Goal: Task Accomplishment & Management: Manage account settings

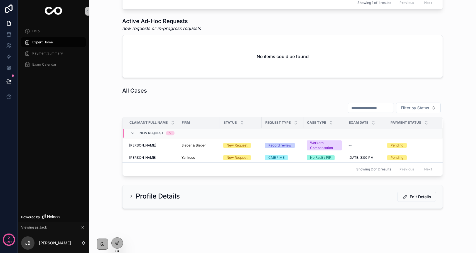
scroll to position [333, 0]
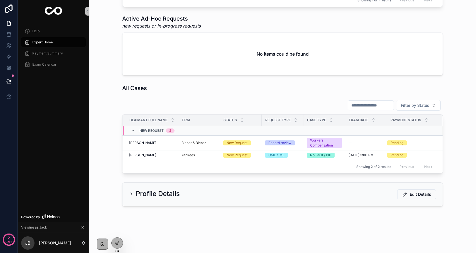
click at [131, 196] on icon "scrollable content" at bounding box center [131, 194] width 4 height 4
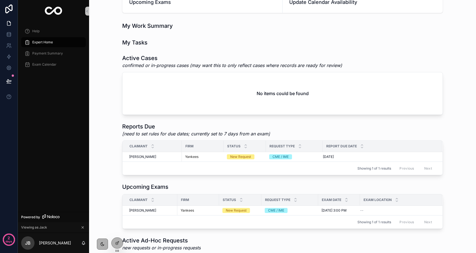
scroll to position [0, 0]
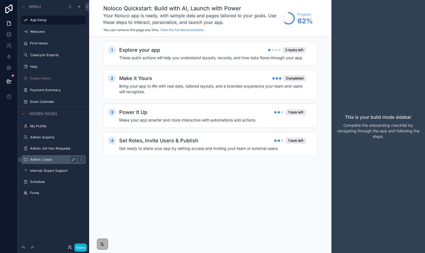
click at [39, 159] on label "Admin: Cases" at bounding box center [52, 160] width 45 height 4
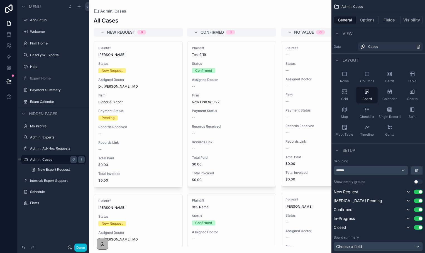
click at [121, 146] on div "scrollable content" at bounding box center [210, 126] width 242 height 253
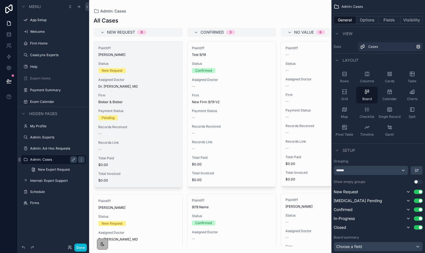
click at [119, 121] on div "Plaintiff [PERSON_NAME] Status New Request Assigned Doctor Dr. [PERSON_NAME], M…" at bounding box center [138, 114] width 89 height 146
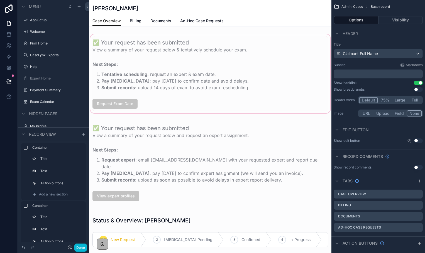
click at [155, 66] on div "scrollable content" at bounding box center [210, 73] width 242 height 81
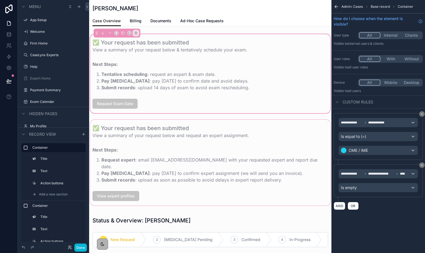
click at [132, 150] on div "scrollable content" at bounding box center [210, 163] width 242 height 88
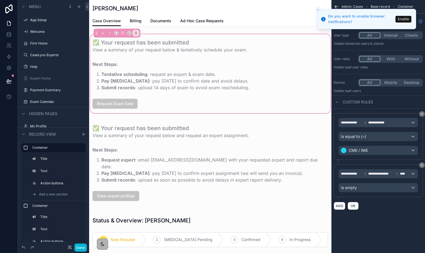
click at [160, 20] on span "Documents" at bounding box center [160, 21] width 21 height 6
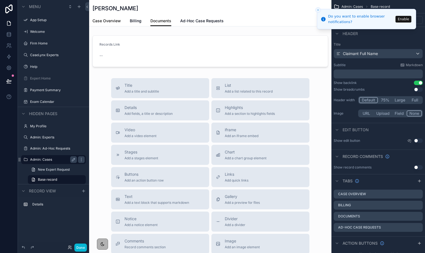
click at [103, 24] on link "Case Overview" at bounding box center [106, 21] width 28 height 11
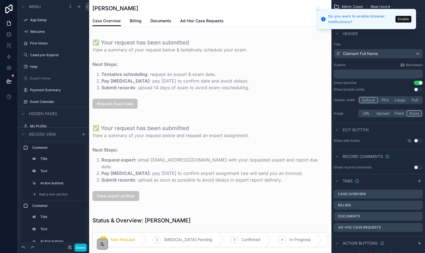
click at [160, 20] on span "Documents" at bounding box center [160, 21] width 21 height 6
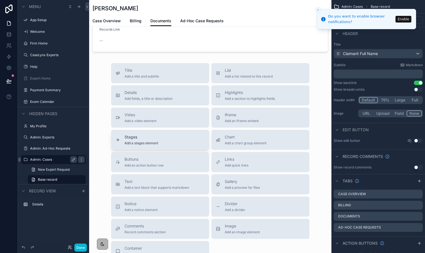
scroll to position [22, 0]
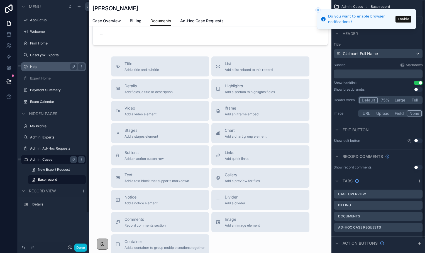
click at [58, 66] on label "Help" at bounding box center [52, 67] width 45 height 4
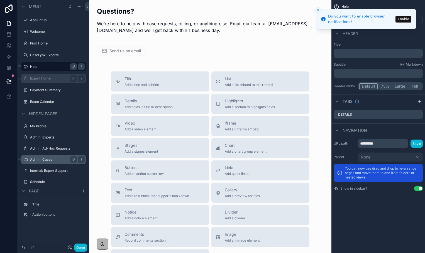
click at [50, 79] on label "Expert Home" at bounding box center [52, 78] width 45 height 4
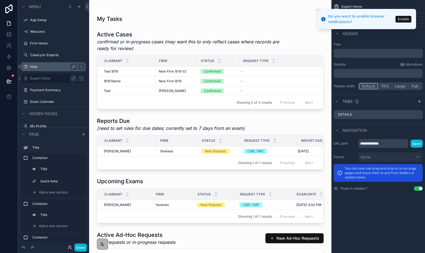
scroll to position [251, 0]
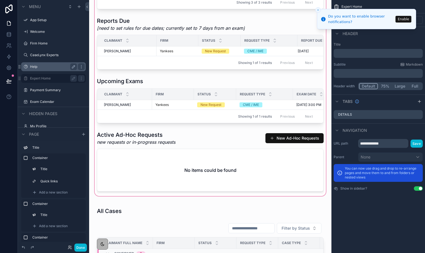
click at [158, 135] on div "scrollable content" at bounding box center [210, 53] width 233 height 288
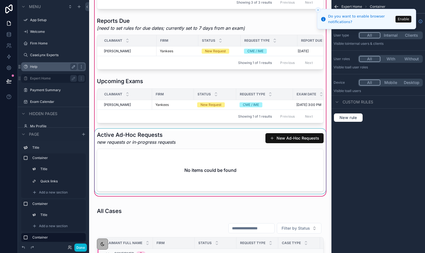
click at [154, 151] on div "scrollable content" at bounding box center [210, 161] width 233 height 65
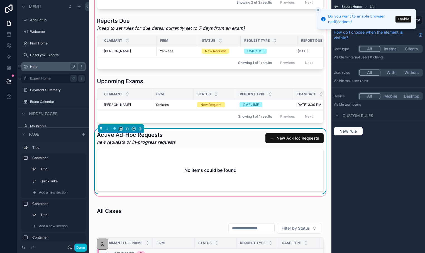
click at [318, 9] on icon "Close toast" at bounding box center [317, 9] width 3 height 3
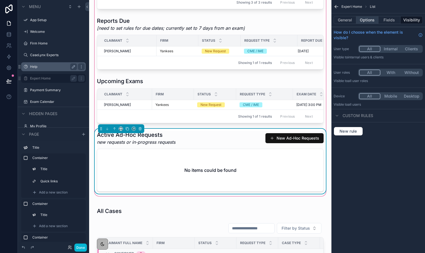
click at [359, 20] on button "Options" at bounding box center [367, 20] width 22 height 8
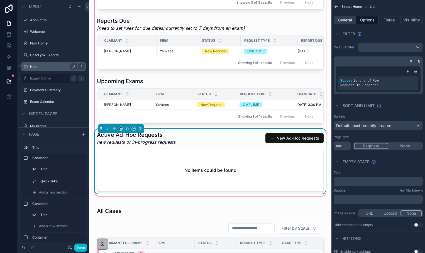
click at [341, 17] on button "General" at bounding box center [344, 20] width 23 height 8
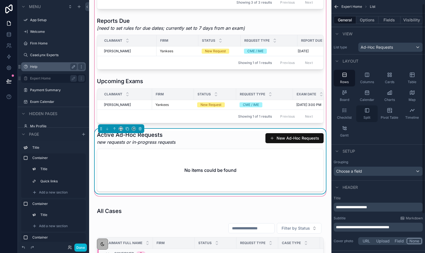
scroll to position [51, 0]
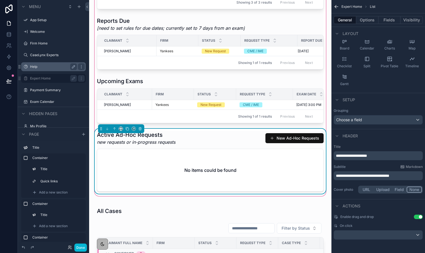
click at [366, 26] on div "General Options Fields Visibility" at bounding box center [378, 19] width 94 height 13
click at [366, 22] on button "Options" at bounding box center [367, 20] width 22 height 8
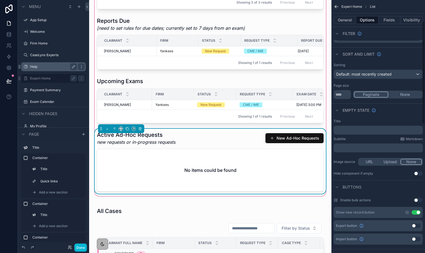
scroll to position [65, 0]
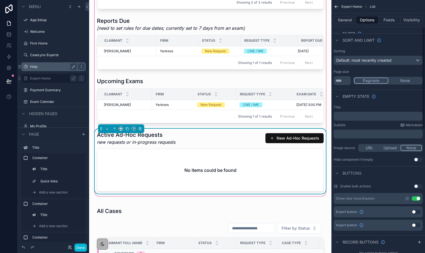
click at [416, 197] on button "Use setting" at bounding box center [415, 199] width 9 height 4
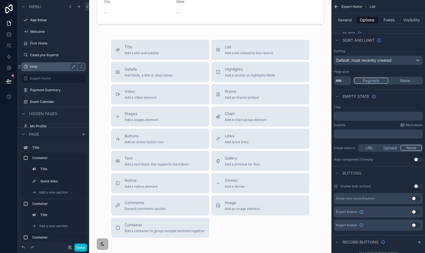
scroll to position [780, 0]
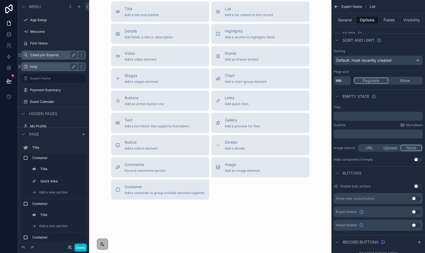
click at [58, 57] on label "CaseLynx Experts" at bounding box center [52, 55] width 45 height 4
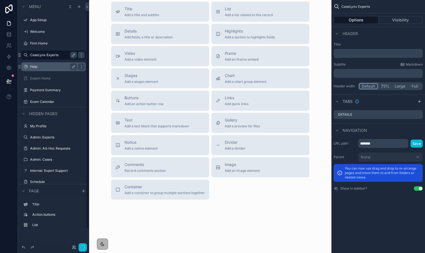
scroll to position [257, 0]
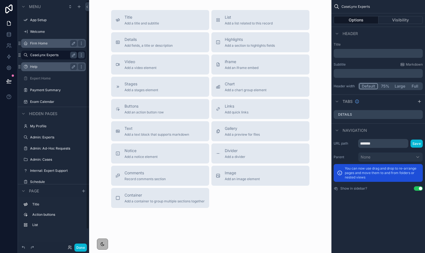
click at [55, 46] on div "Firm Home" at bounding box center [53, 43] width 47 height 7
click at [50, 43] on label "Firm Home" at bounding box center [52, 43] width 45 height 4
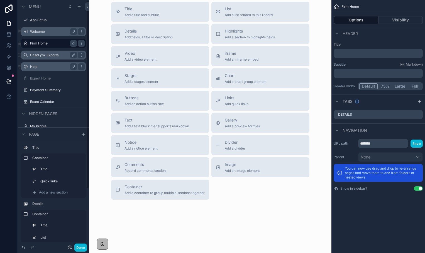
click at [41, 32] on label "Welcome" at bounding box center [52, 32] width 45 height 4
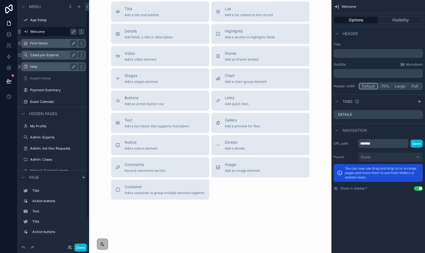
click at [41, 32] on label "Welcome" at bounding box center [52, 32] width 45 height 4
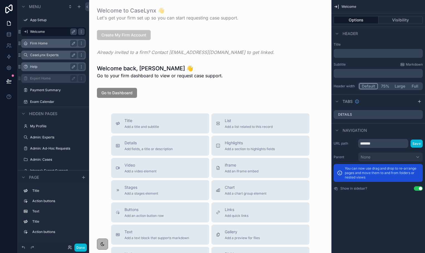
click at [49, 81] on div "Expert Home" at bounding box center [53, 78] width 47 height 7
click at [47, 79] on label "Expert Home" at bounding box center [52, 78] width 45 height 4
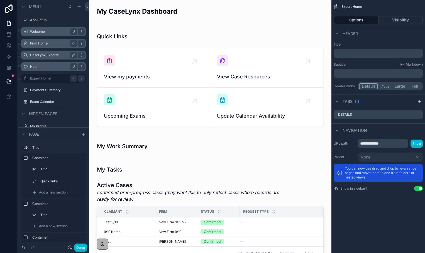
click at [45, 76] on label "Expert Home" at bounding box center [52, 78] width 45 height 4
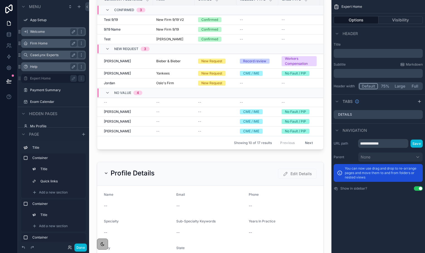
scroll to position [343, 0]
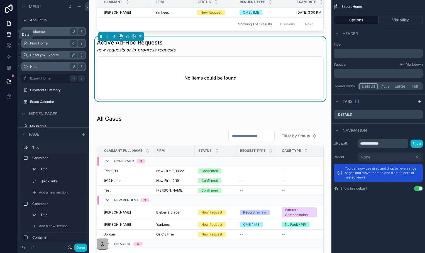
click at [7, 38] on link at bounding box center [9, 34] width 18 height 11
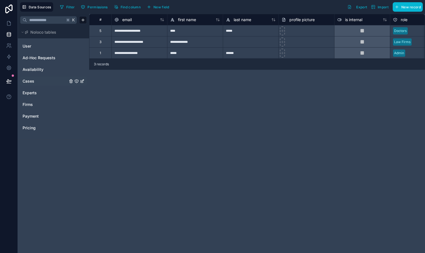
click at [35, 84] on div "Cases" at bounding box center [53, 81] width 67 height 9
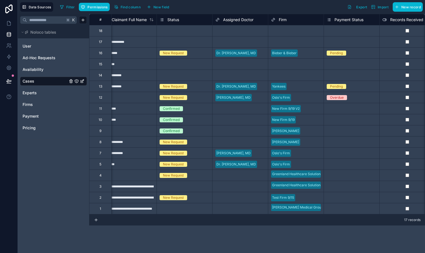
scroll to position [0, 24]
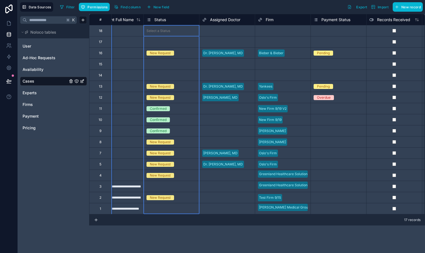
click at [163, 21] on span "Status" at bounding box center [160, 20] width 12 height 6
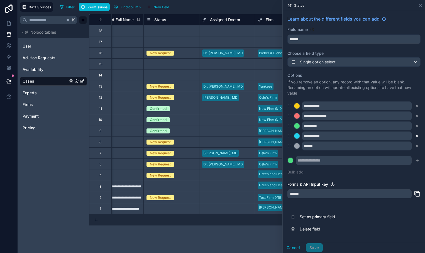
click at [417, 135] on icon at bounding box center [417, 136] width 2 height 2
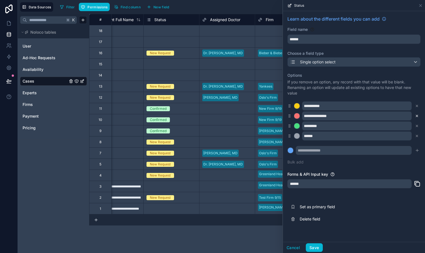
click at [417, 117] on icon at bounding box center [417, 116] width 4 height 4
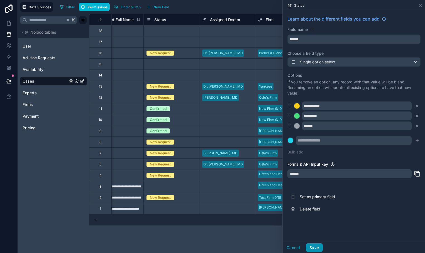
click at [315, 247] on button "Save" at bounding box center [314, 248] width 17 height 9
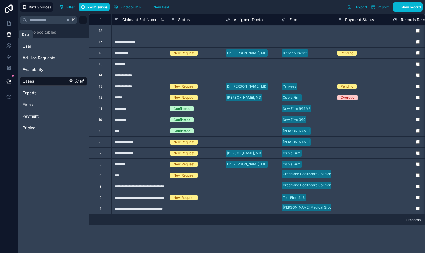
click at [11, 29] on link at bounding box center [9, 34] width 18 height 11
click at [9, 26] on icon at bounding box center [9, 24] width 6 height 6
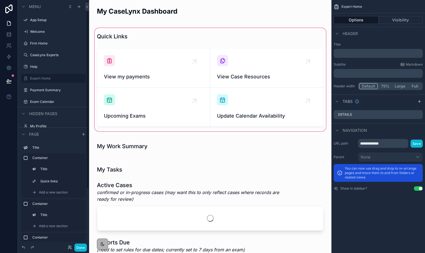
scroll to position [73, 0]
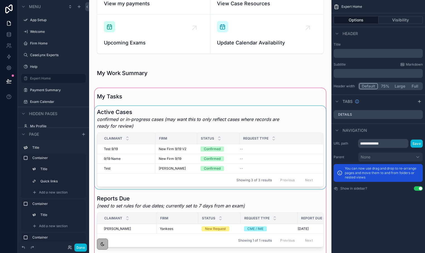
click at [288, 117] on div "scrollable content" at bounding box center [210, 147] width 233 height 83
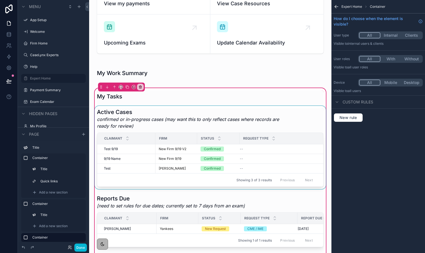
click at [288, 117] on div "scrollable content" at bounding box center [210, 147] width 233 height 83
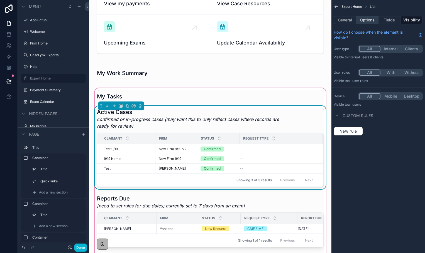
click at [369, 20] on button "Options" at bounding box center [367, 20] width 22 height 8
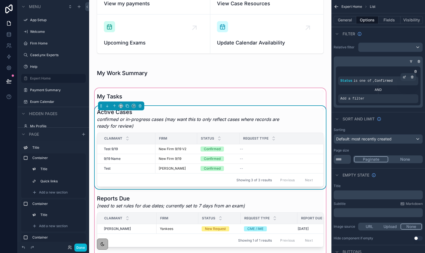
click at [382, 79] on div "Status is one of , Confirmed" at bounding box center [378, 81] width 76 height 4
click at [403, 76] on icon "scrollable content" at bounding box center [403, 76] width 3 height 3
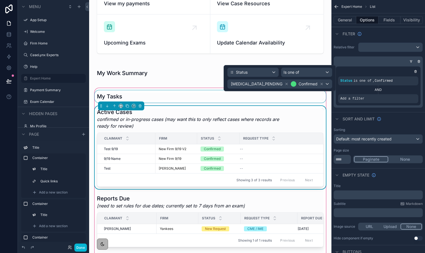
click at [227, 92] on div "scrollable content" at bounding box center [210, 96] width 233 height 12
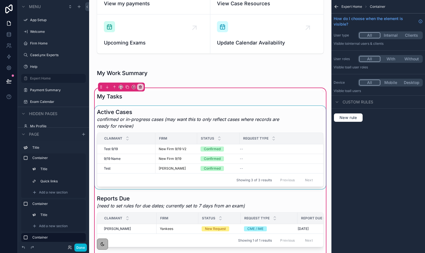
click at [220, 115] on div "scrollable content" at bounding box center [210, 147] width 233 height 83
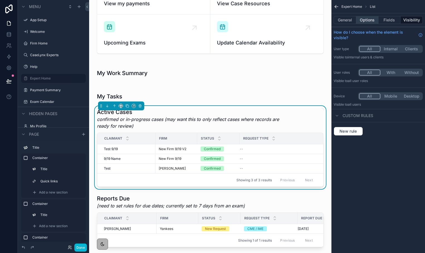
click at [365, 17] on button "Options" at bounding box center [367, 20] width 22 height 8
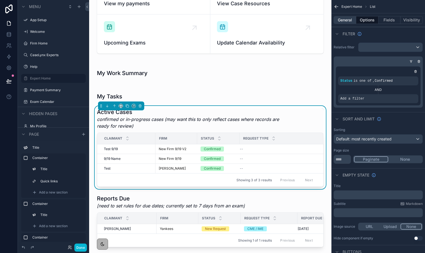
click at [343, 20] on button "General" at bounding box center [344, 20] width 23 height 8
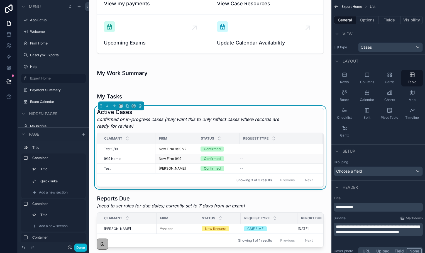
click at [250, 161] on td "--" at bounding box center [280, 159] width 83 height 10
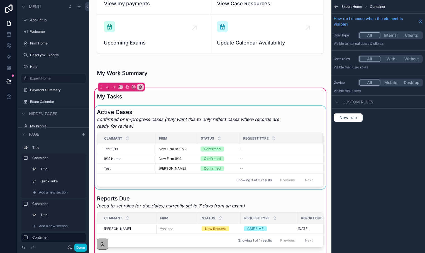
click at [295, 127] on div "scrollable content" at bounding box center [210, 147] width 233 height 83
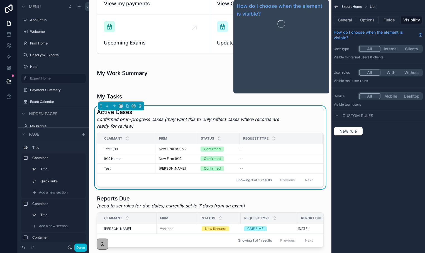
click at [345, 24] on div "General Options Fields Visibility" at bounding box center [378, 19] width 94 height 13
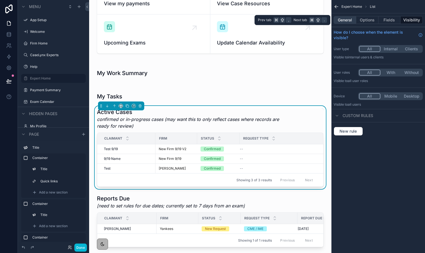
click at [344, 23] on button "General" at bounding box center [344, 20] width 23 height 8
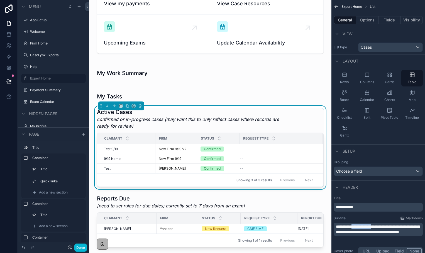
drag, startPoint x: 357, startPoint y: 227, endPoint x: 384, endPoint y: 227, distance: 26.7
click at [384, 227] on span "**********" at bounding box center [378, 229] width 84 height 9
drag, startPoint x: 348, startPoint y: 239, endPoint x: 372, endPoint y: 227, distance: 26.6
click at [372, 227] on span "**********" at bounding box center [378, 229] width 84 height 9
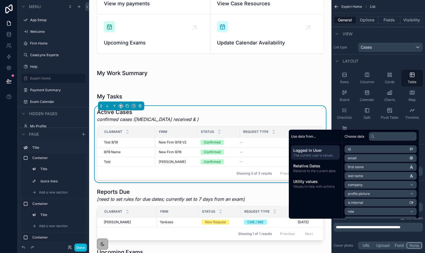
scroll to position [0, 0]
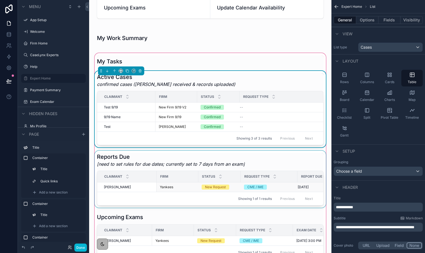
scroll to position [109, 0]
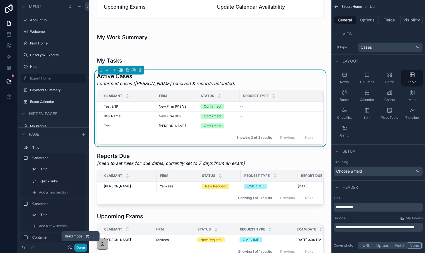
click at [78, 249] on button "Done" at bounding box center [80, 248] width 13 height 8
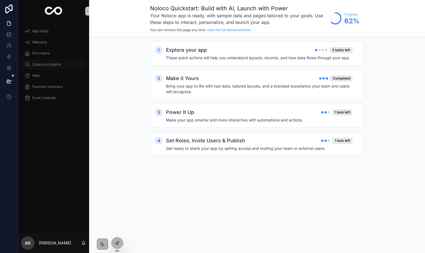
click at [42, 65] on span "CaseLynx Experts" at bounding box center [46, 64] width 28 height 4
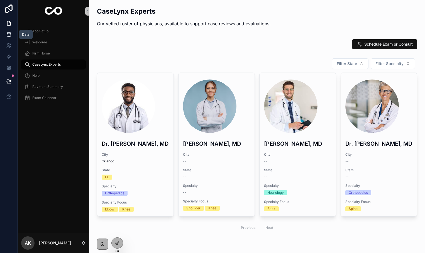
click at [11, 39] on link at bounding box center [9, 34] width 18 height 11
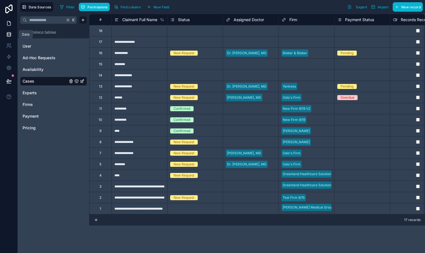
click at [10, 24] on icon at bounding box center [8, 23] width 3 height 4
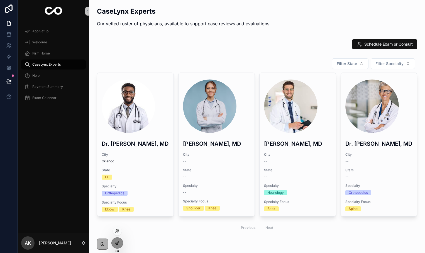
click at [120, 244] on div at bounding box center [117, 243] width 11 height 11
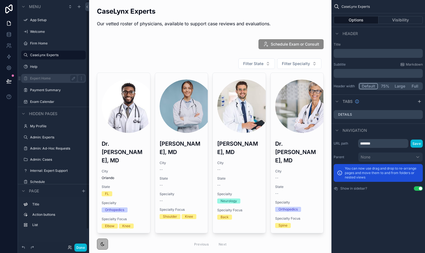
click at [41, 77] on label "Expert Home" at bounding box center [52, 78] width 45 height 4
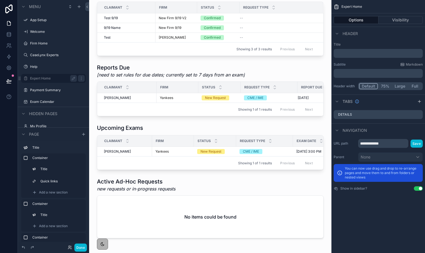
scroll to position [248, 0]
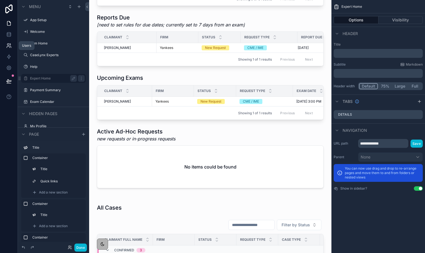
click at [8, 45] on icon at bounding box center [9, 46] width 6 height 6
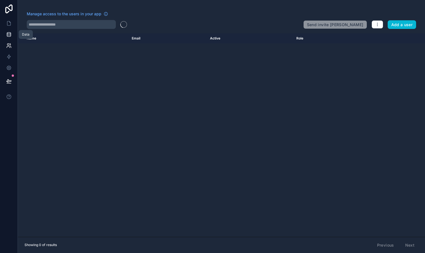
click at [7, 34] on icon at bounding box center [9, 35] width 6 height 6
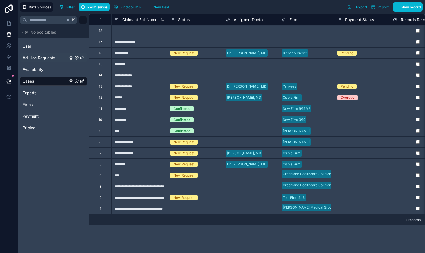
click at [41, 61] on div "Ad-Hoc Requests" at bounding box center [53, 57] width 67 height 9
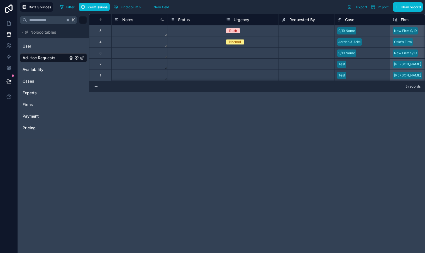
click at [183, 18] on span "Status" at bounding box center [184, 20] width 12 height 6
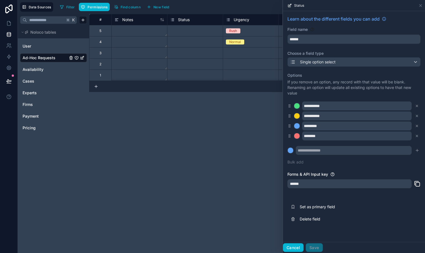
click at [290, 247] on button "Cancel" at bounding box center [293, 248] width 21 height 9
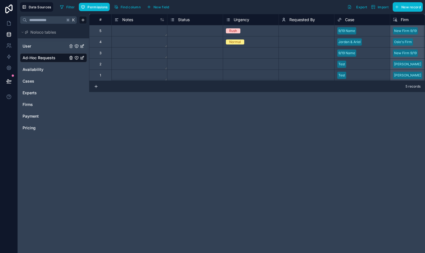
click at [26, 44] on span "User" at bounding box center [27, 46] width 9 height 6
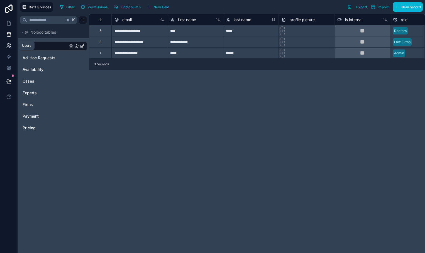
click at [14, 43] on link at bounding box center [9, 45] width 18 height 11
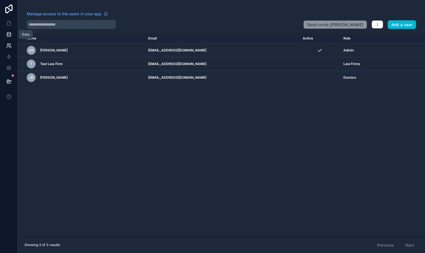
click at [11, 34] on icon at bounding box center [9, 35] width 6 height 6
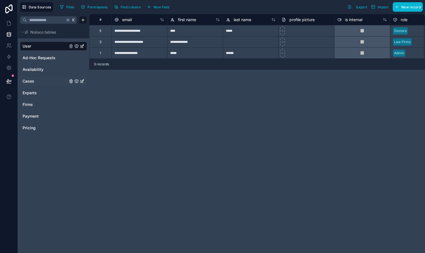
click at [28, 80] on span "Cases" at bounding box center [29, 81] width 12 height 6
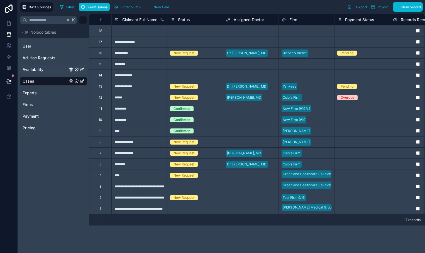
click at [28, 71] on span "Availability" at bounding box center [33, 70] width 21 height 6
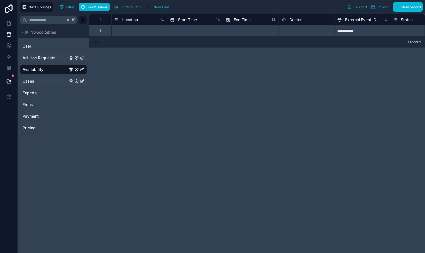
click at [31, 60] on span "Ad-Hoc Requests" at bounding box center [39, 58] width 33 height 6
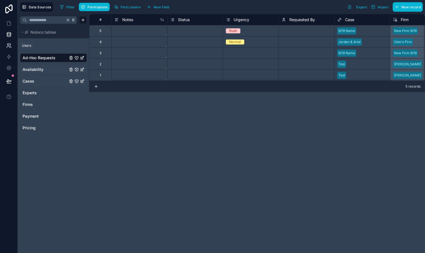
click at [10, 46] on icon at bounding box center [9, 46] width 6 height 6
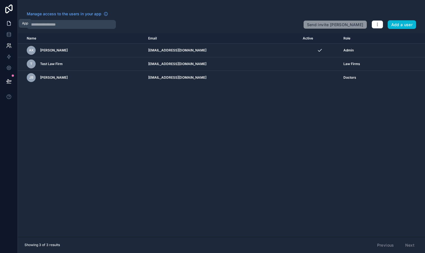
click at [10, 26] on icon at bounding box center [9, 24] width 6 height 6
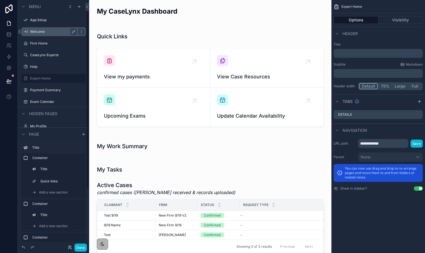
click at [36, 32] on label "Welcome" at bounding box center [52, 32] width 45 height 4
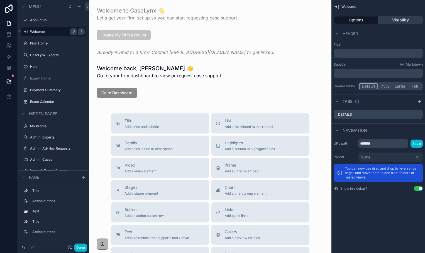
click at [387, 19] on button "Visibility" at bounding box center [400, 20] width 45 height 8
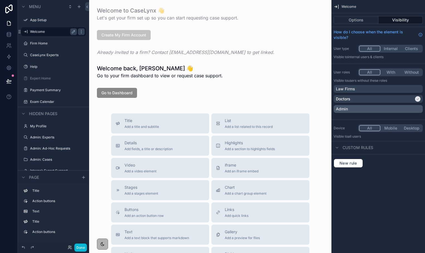
click at [413, 109] on div "Admin" at bounding box center [378, 109] width 85 height 6
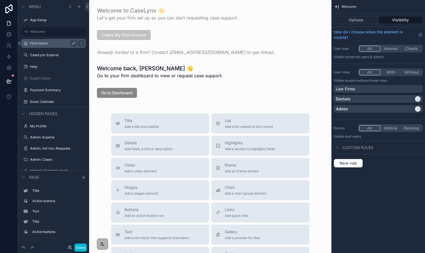
click at [38, 41] on label "Firm Home" at bounding box center [52, 43] width 45 height 4
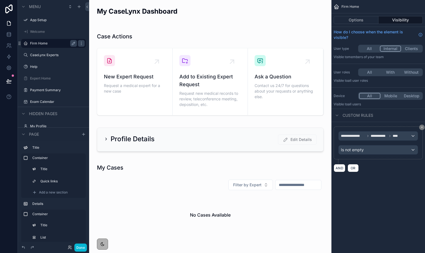
click at [386, 74] on button "With" at bounding box center [390, 72] width 21 height 6
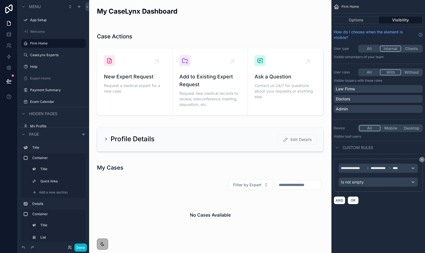
click at [372, 49] on button "All" at bounding box center [369, 49] width 21 height 6
click at [362, 90] on div "Law Firms" at bounding box center [378, 89] width 85 height 6
click at [54, 55] on label "CaseLynx Experts" at bounding box center [52, 55] width 45 height 4
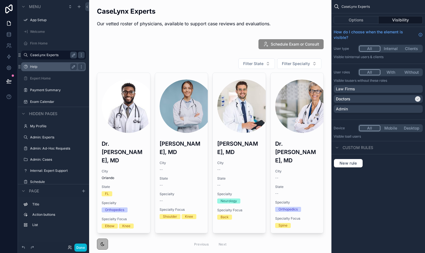
click at [52, 66] on label "Help" at bounding box center [52, 67] width 45 height 4
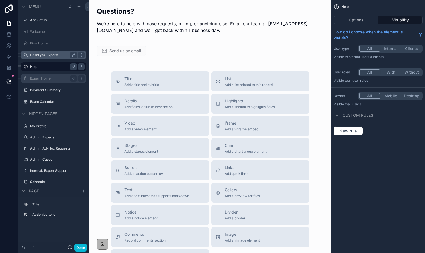
click at [47, 78] on label "Expert Home" at bounding box center [52, 78] width 45 height 4
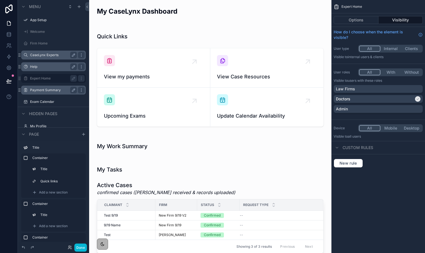
click at [43, 88] on label "Payment Summary" at bounding box center [52, 90] width 45 height 4
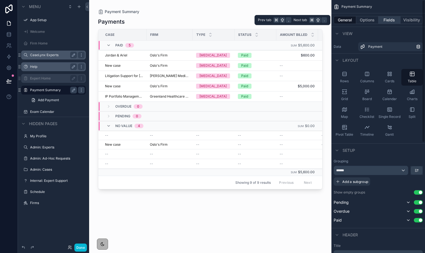
click at [390, 19] on button "Fields" at bounding box center [389, 20] width 22 height 8
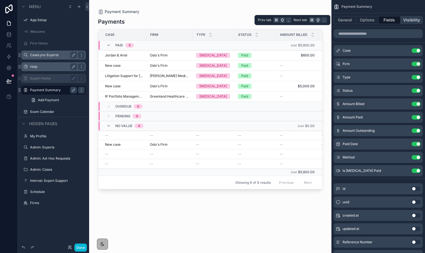
click at [405, 18] on button "Visibility" at bounding box center [411, 20] width 22 height 8
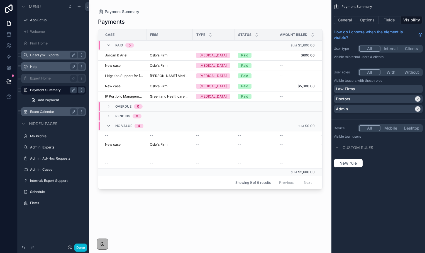
click at [40, 114] on div "Exam Calendar" at bounding box center [53, 112] width 47 height 7
click at [40, 112] on label "Exam Calendar" at bounding box center [52, 112] width 45 height 4
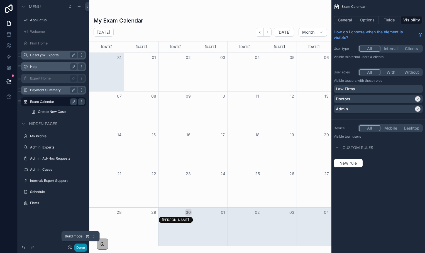
click at [82, 246] on button "Done" at bounding box center [80, 248] width 13 height 8
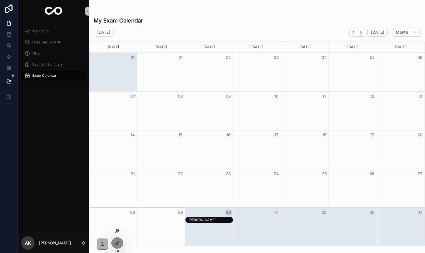
click at [118, 233] on icon at bounding box center [117, 231] width 4 height 4
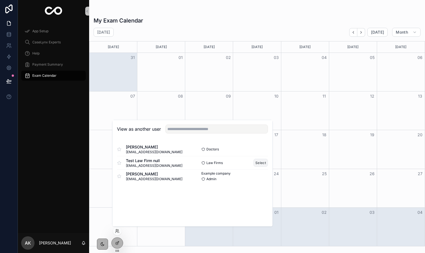
click at [257, 164] on button "Select" at bounding box center [260, 163] width 14 height 8
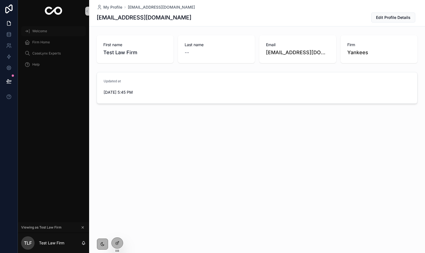
click at [46, 34] on div "Welcome" at bounding box center [53, 31] width 58 height 9
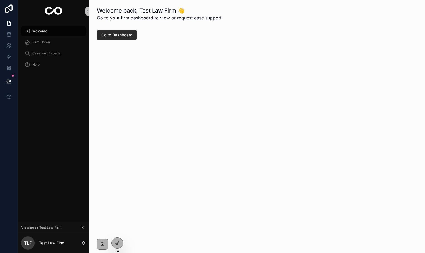
click at [102, 36] on span "Go to Dashboard" at bounding box center [116, 35] width 31 height 6
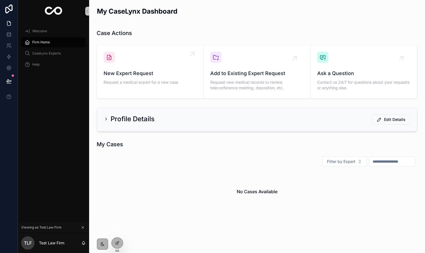
click at [183, 68] on div "New Expert Request Request a medical expert for a new case" at bounding box center [150, 69] width 93 height 35
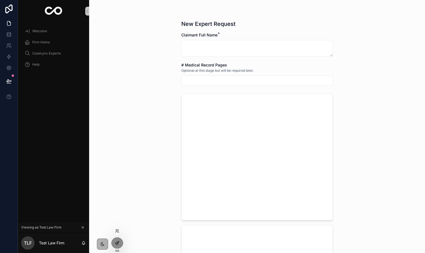
click at [116, 240] on div at bounding box center [117, 243] width 11 height 11
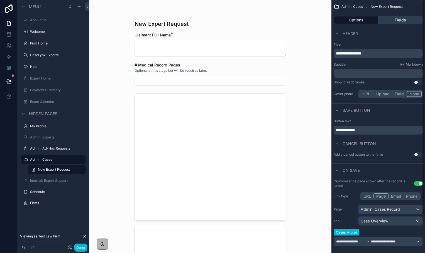
click at [402, 21] on button "Fields" at bounding box center [400, 20] width 45 height 8
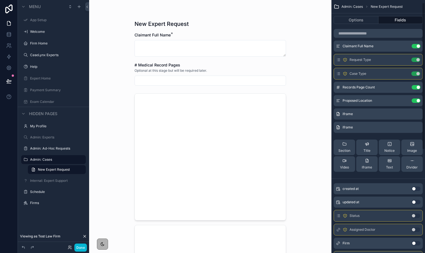
scroll to position [5, 0]
click at [81, 250] on button "Done" at bounding box center [80, 248] width 13 height 8
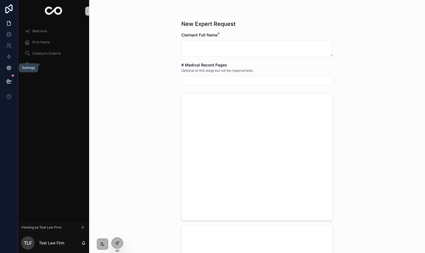
click at [12, 68] on link at bounding box center [9, 67] width 18 height 11
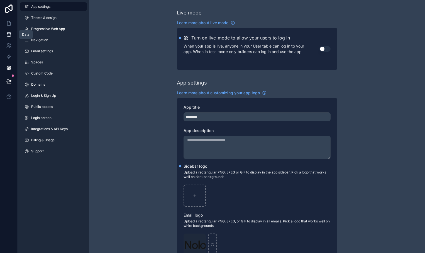
click at [10, 36] on icon at bounding box center [9, 35] width 6 height 6
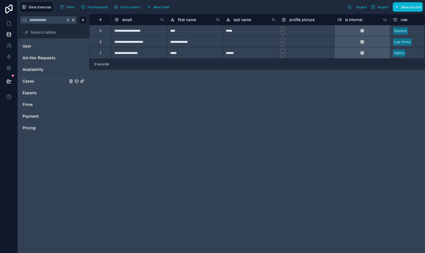
click at [34, 80] on link "Cases" at bounding box center [45, 81] width 45 height 6
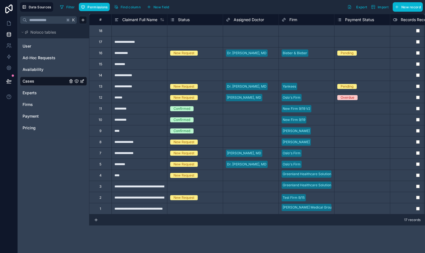
click at [76, 82] on icon "Cases" at bounding box center [76, 81] width 4 height 4
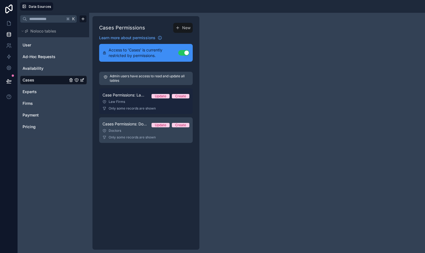
click at [132, 102] on div "Law Firms" at bounding box center [145, 102] width 87 height 4
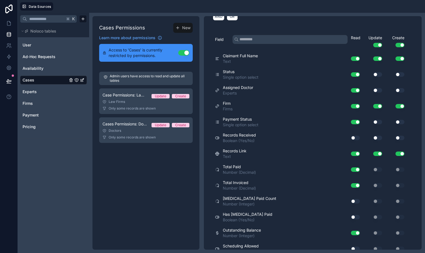
scroll to position [127, 0]
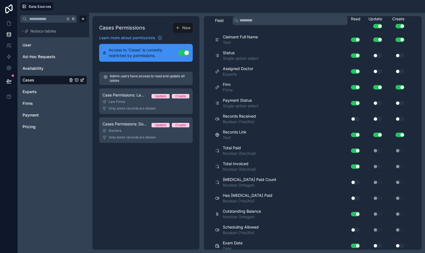
click at [355, 120] on button "Use setting" at bounding box center [355, 119] width 9 height 4
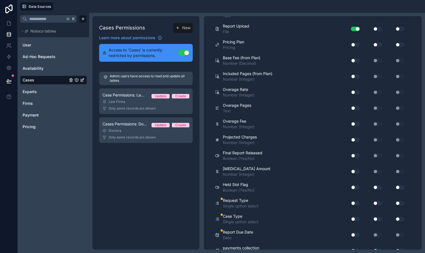
scroll to position [424, 0]
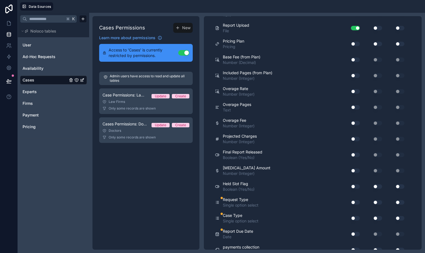
click at [355, 202] on button "Use setting" at bounding box center [355, 202] width 9 height 4
click at [353, 222] on div "Use setting" at bounding box center [353, 218] width 18 height 9
click at [353, 218] on button "Use setting" at bounding box center [355, 218] width 9 height 4
click at [353, 234] on button "Use setting" at bounding box center [355, 234] width 9 height 4
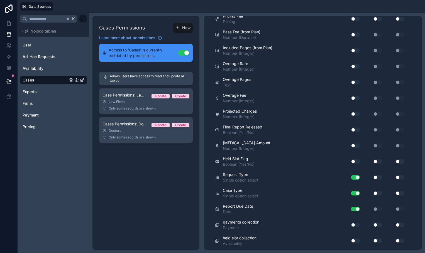
scroll to position [464, 0]
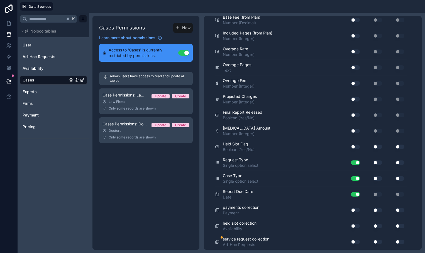
click at [354, 243] on button "Use setting" at bounding box center [355, 242] width 9 height 4
click at [354, 228] on button "Use setting" at bounding box center [355, 226] width 9 height 4
click at [356, 209] on button "Use setting" at bounding box center [355, 210] width 9 height 4
click at [355, 131] on button "Use setting" at bounding box center [355, 131] width 9 height 4
click at [354, 82] on button "Use setting" at bounding box center [355, 83] width 9 height 4
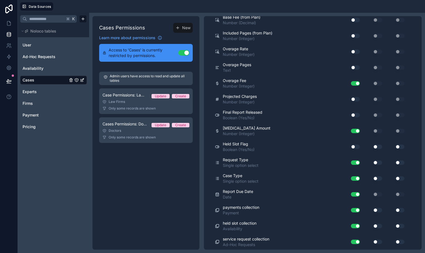
click at [355, 69] on button "Use setting" at bounding box center [355, 67] width 9 height 4
click at [353, 51] on button "Use setting" at bounding box center [355, 52] width 9 height 4
click at [356, 100] on button "Use setting" at bounding box center [355, 99] width 9 height 4
click at [355, 113] on button "Use setting" at bounding box center [355, 115] width 9 height 4
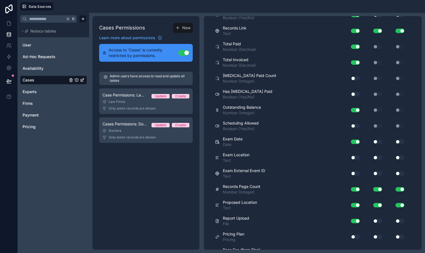
scroll to position [231, 0]
click at [356, 92] on button "Use setting" at bounding box center [355, 94] width 9 height 4
click at [355, 80] on button "Use setting" at bounding box center [355, 79] width 9 height 4
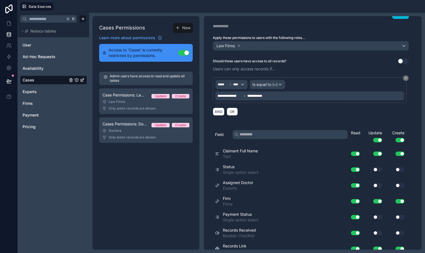
scroll to position [0, 0]
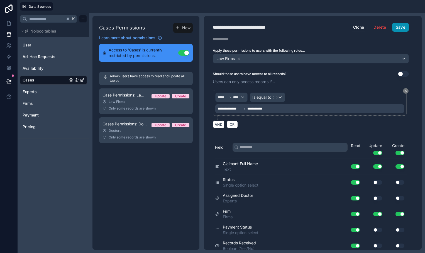
click at [402, 25] on button "Save" at bounding box center [400, 27] width 17 height 9
click at [9, 25] on icon at bounding box center [9, 24] width 6 height 6
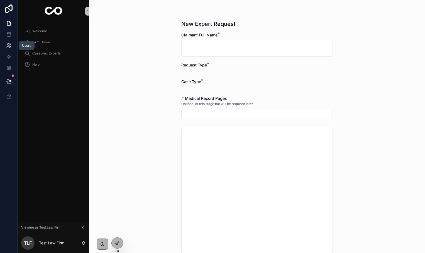
click at [9, 44] on icon at bounding box center [9, 46] width 6 height 6
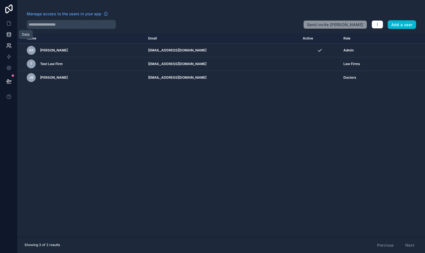
click at [10, 34] on icon at bounding box center [9, 35] width 6 height 6
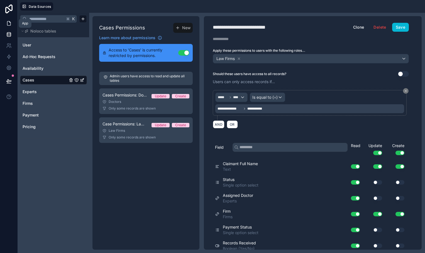
click at [10, 24] on icon at bounding box center [8, 23] width 3 height 4
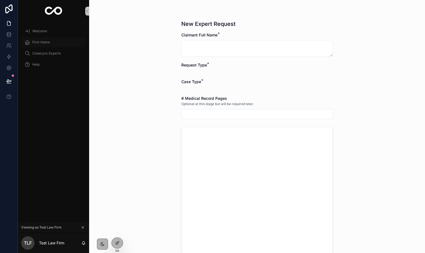
click at [37, 42] on span "Firm Home" at bounding box center [41, 42] width 18 height 4
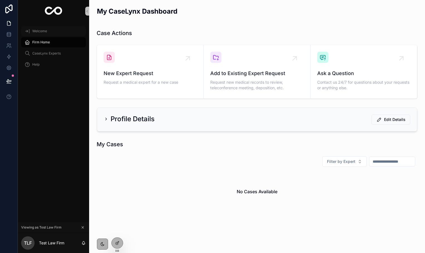
click at [42, 35] on div "Welcome" at bounding box center [53, 31] width 58 height 9
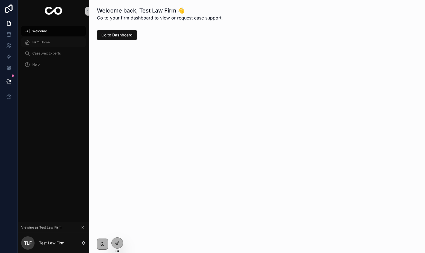
click at [41, 43] on span "Firm Home" at bounding box center [41, 42] width 18 height 4
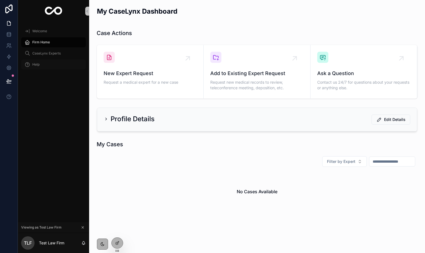
click at [133, 83] on span "Request a medical expert for a new case" at bounding box center [150, 83] width 93 height 6
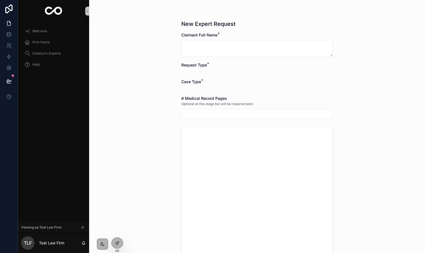
click at [196, 76] on form "Claimant Full Name * Request Type * Case Type * # Medical Record Pages Optional…" at bounding box center [256, 234] width 151 height 405
click at [190, 71] on div "scrollable content" at bounding box center [256, 71] width 151 height 3
click at [189, 89] on div "scrollable content" at bounding box center [256, 88] width 151 height 3
click at [13, 34] on link at bounding box center [9, 34] width 18 height 11
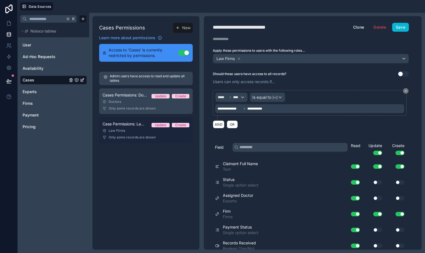
click at [148, 131] on div "Law Firms" at bounding box center [145, 131] width 87 height 4
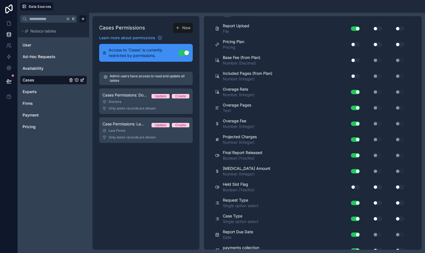
scroll to position [464, 0]
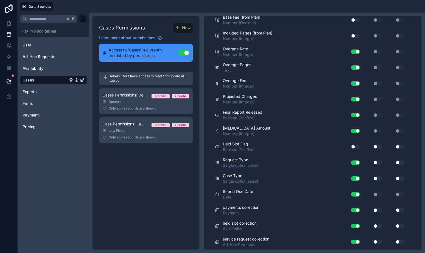
click at [375, 177] on button "Use setting" at bounding box center [377, 178] width 9 height 4
click at [376, 162] on button "Use setting" at bounding box center [377, 163] width 9 height 4
click at [399, 163] on button "Use setting" at bounding box center [399, 163] width 9 height 4
click at [398, 179] on button "Use setting" at bounding box center [399, 178] width 9 height 4
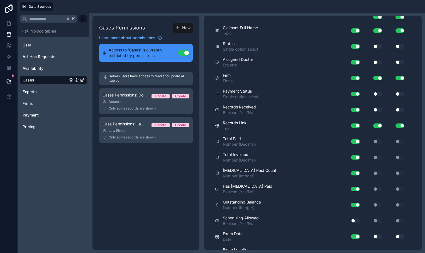
scroll to position [0, 0]
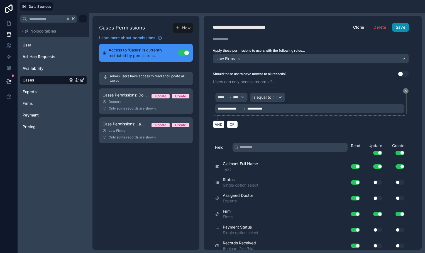
click at [404, 28] on button "Save" at bounding box center [400, 27] width 17 height 9
click at [11, 21] on icon at bounding box center [9, 24] width 6 height 6
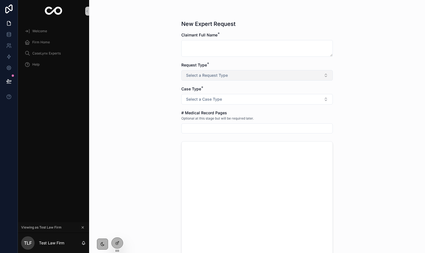
click at [200, 80] on button "Select a Request Type" at bounding box center [256, 75] width 151 height 11
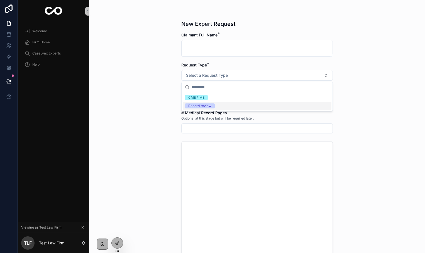
click at [163, 104] on div "New Expert Request Claimant Full Name * Request Type * Select a Request Type Ca…" at bounding box center [257, 126] width 336 height 253
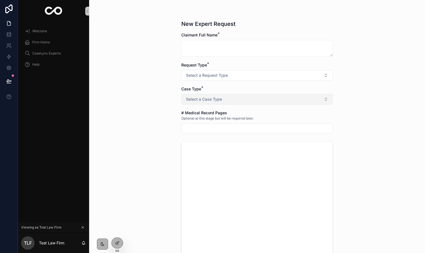
click at [200, 102] on span "Select a Case Type" at bounding box center [204, 100] width 36 height 6
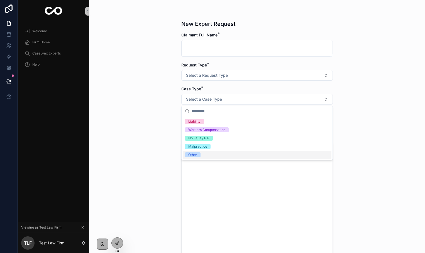
click at [191, 154] on div "Other" at bounding box center [192, 155] width 9 height 5
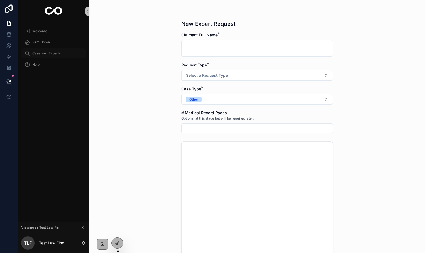
click at [45, 53] on span "CaseLynx Experts" at bounding box center [46, 53] width 28 height 4
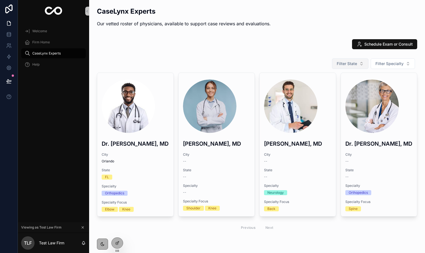
click at [351, 63] on span "Filter State" at bounding box center [347, 64] width 20 height 6
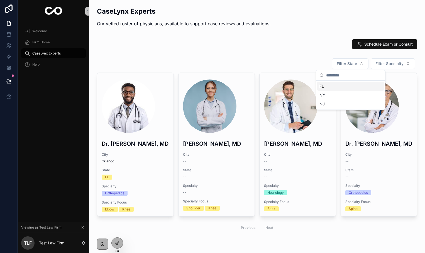
click at [338, 85] on div "FL" at bounding box center [350, 86] width 67 height 9
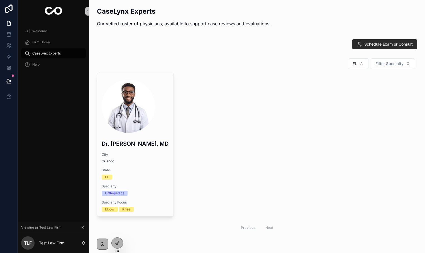
click at [361, 43] on icon "scrollable content" at bounding box center [359, 44] width 6 height 6
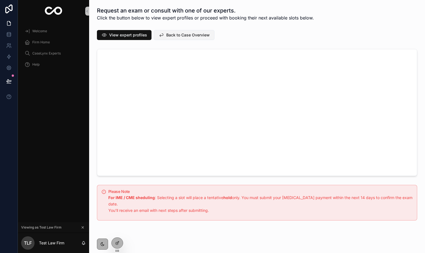
click at [198, 32] on span "Back to Case Overview" at bounding box center [187, 35] width 43 height 6
click at [9, 33] on icon at bounding box center [9, 35] width 6 height 6
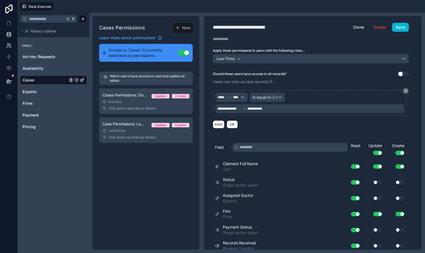
click at [10, 49] on link at bounding box center [9, 45] width 18 height 11
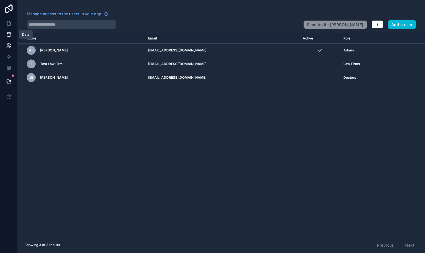
click at [12, 29] on link at bounding box center [9, 34] width 18 height 11
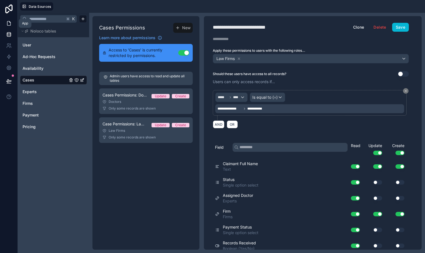
click at [9, 24] on icon at bounding box center [9, 24] width 6 height 6
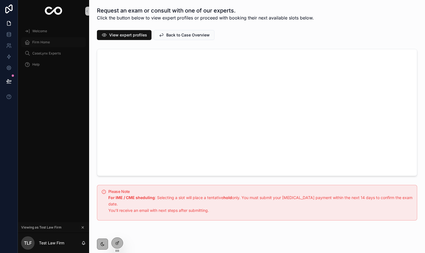
click at [63, 42] on div "Firm Home" at bounding box center [53, 42] width 58 height 9
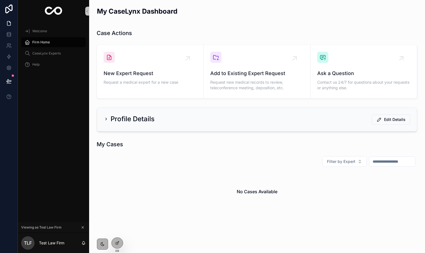
click at [140, 69] on div "New Expert Request Request a medical expert for a new case" at bounding box center [150, 69] width 93 height 35
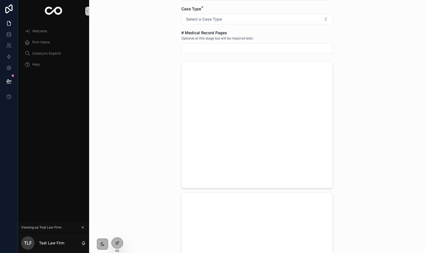
scroll to position [198, 0]
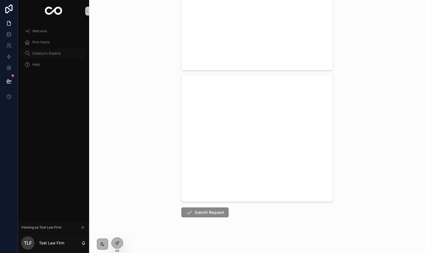
click at [58, 58] on link "CaseLynx Experts" at bounding box center [53, 53] width 65 height 10
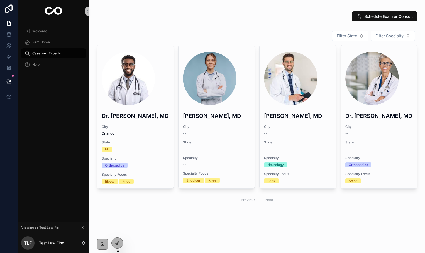
scroll to position [28, 0]
click at [115, 246] on div at bounding box center [117, 243] width 11 height 11
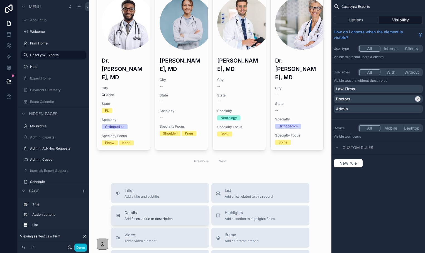
scroll to position [0, 0]
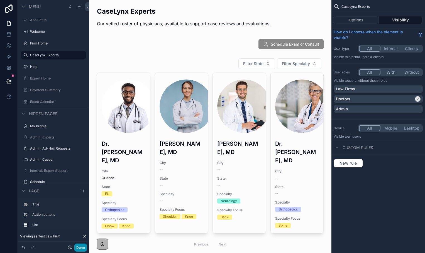
click at [80, 247] on button "Done" at bounding box center [80, 248] width 13 height 8
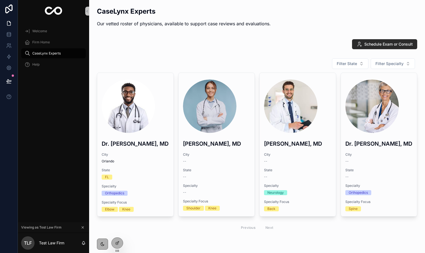
click at [379, 47] on span "Schedule Exam or Consult" at bounding box center [388, 44] width 48 height 6
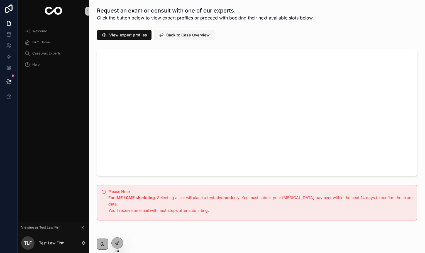
click at [204, 33] on span "Back to Case Overview" at bounding box center [187, 35] width 43 height 6
click at [114, 240] on div at bounding box center [117, 243] width 11 height 11
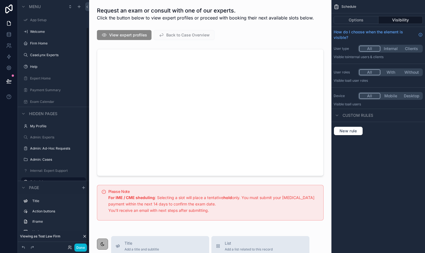
scroll to position [31, 0]
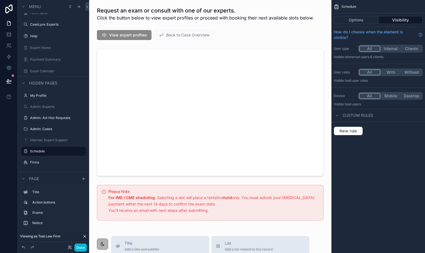
click at [190, 36] on div "scrollable content" at bounding box center [210, 35] width 233 height 14
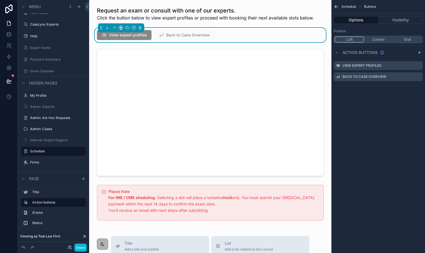
click at [190, 36] on span "Back to Case Overview" at bounding box center [184, 35] width 61 height 10
click at [417, 76] on icon "scrollable content" at bounding box center [418, 77] width 3 height 3
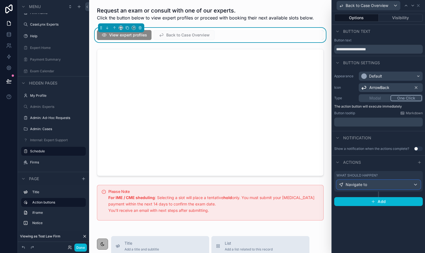
click at [358, 183] on span "Navigate to" at bounding box center [355, 185] width 21 height 6
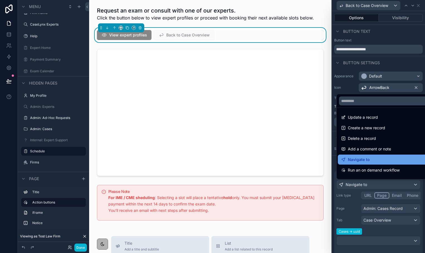
click at [370, 159] on div "Navigate to" at bounding box center [384, 159] width 87 height 7
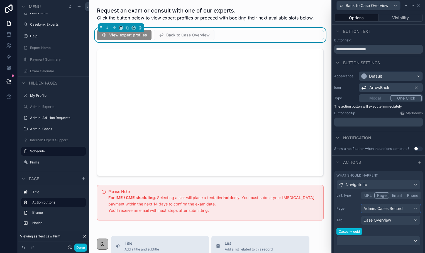
click at [383, 209] on div "Admin: Cases Record" at bounding box center [390, 208] width 59 height 9
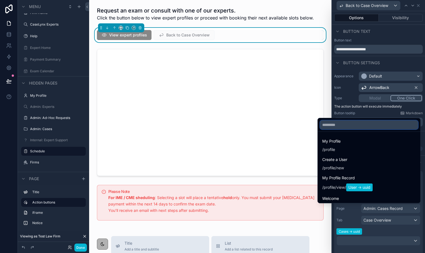
click at [347, 124] on input "text" at bounding box center [369, 125] width 98 height 9
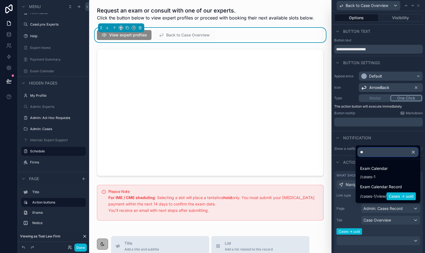
type input "*"
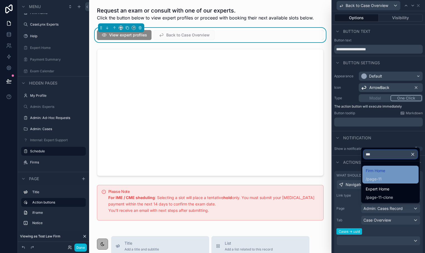
type input "***"
click at [377, 171] on span "Firm Home" at bounding box center [374, 171] width 19 height 7
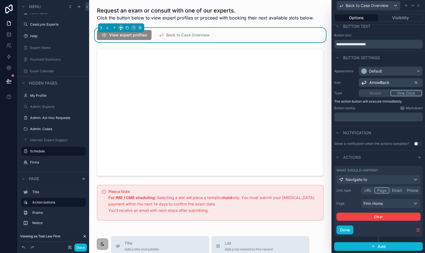
scroll to position [0, 0]
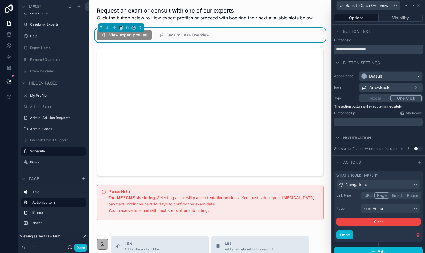
drag, startPoint x: 382, startPoint y: 51, endPoint x: 351, endPoint y: 50, distance: 30.4
click at [351, 50] on input "**********" at bounding box center [378, 49] width 89 height 9
type input "**********"
click at [344, 237] on button "Done" at bounding box center [344, 235] width 17 height 9
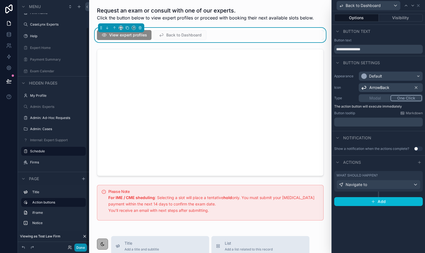
click at [82, 247] on button "Done" at bounding box center [80, 248] width 13 height 8
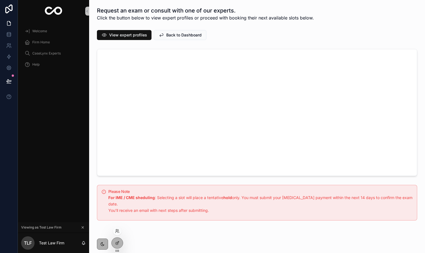
click at [115, 249] on icon at bounding box center [117, 251] width 4 height 4
click at [116, 245] on icon at bounding box center [117, 243] width 4 height 4
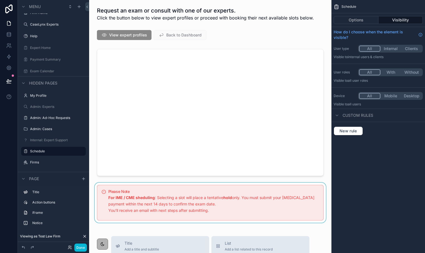
scroll to position [114, 0]
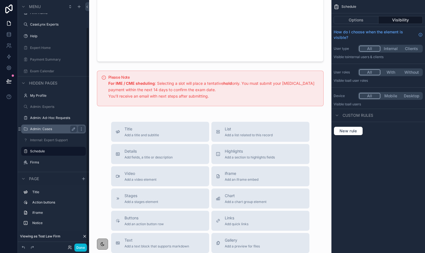
click at [49, 127] on label "Admin: Cases" at bounding box center [52, 129] width 45 height 4
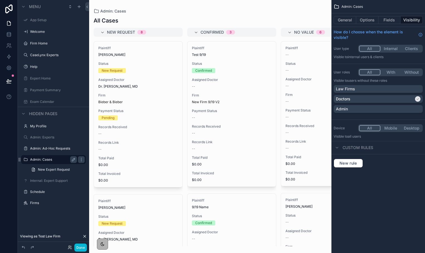
click at [130, 85] on div "scrollable content" at bounding box center [210, 126] width 242 height 253
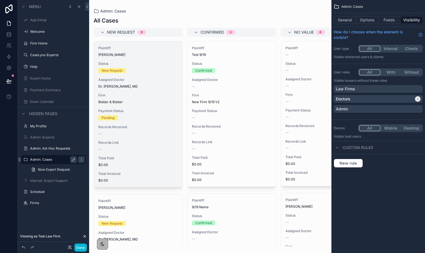
click at [120, 74] on div "Plaintiff [PERSON_NAME] Status New Request Assigned Doctor Dr. [PERSON_NAME], M…" at bounding box center [138, 114] width 89 height 146
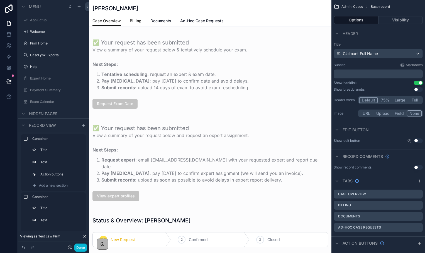
click at [139, 21] on span "Billing" at bounding box center [136, 21] width 12 height 6
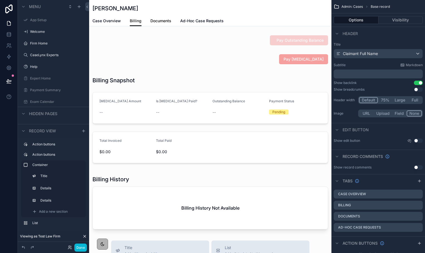
click at [164, 18] on span "Documents" at bounding box center [160, 21] width 21 height 6
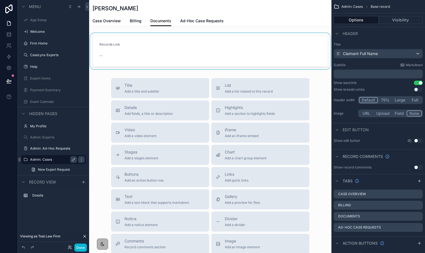
click at [124, 48] on div "scrollable content" at bounding box center [210, 51] width 242 height 36
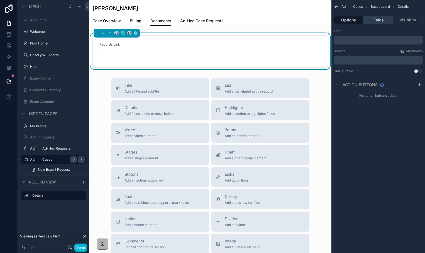
click at [381, 19] on button "Fields" at bounding box center [378, 20] width 30 height 8
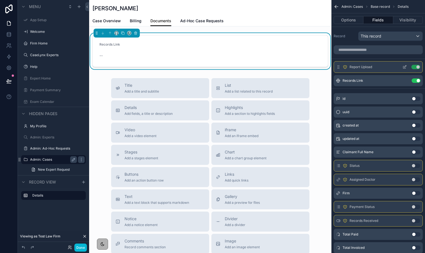
click at [404, 67] on icon "scrollable content" at bounding box center [404, 67] width 4 height 4
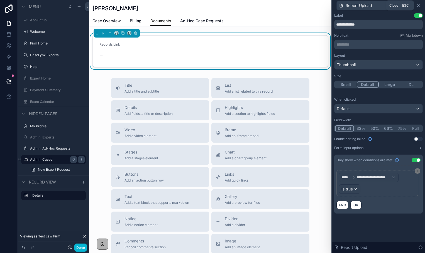
click at [418, 6] on icon at bounding box center [418, 5] width 4 height 4
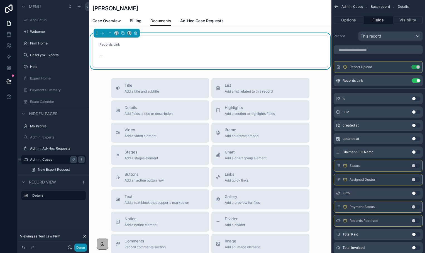
click at [78, 245] on button "Done" at bounding box center [80, 248] width 13 height 8
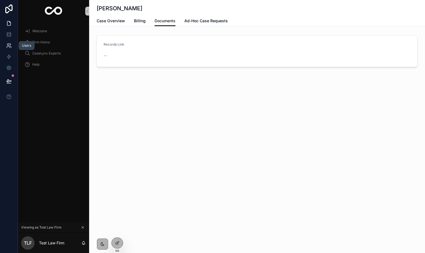
click at [10, 42] on link at bounding box center [9, 45] width 18 height 11
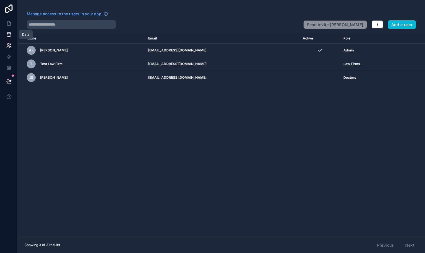
click at [9, 35] on icon at bounding box center [9, 35] width 6 height 6
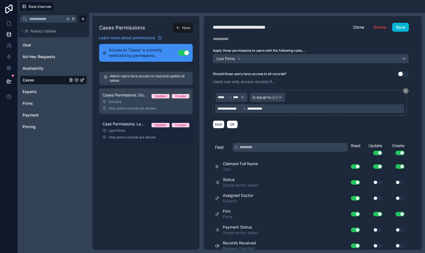
click at [125, 132] on div "Law Firms" at bounding box center [145, 131] width 87 height 4
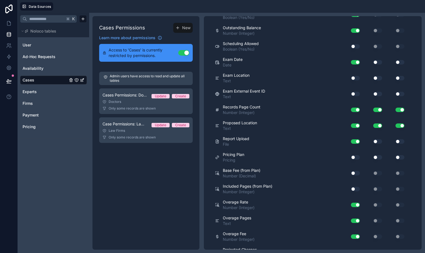
scroll to position [287, 0]
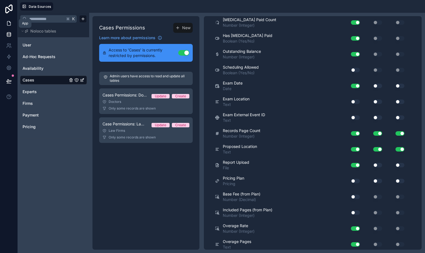
click at [10, 24] on icon at bounding box center [8, 23] width 3 height 4
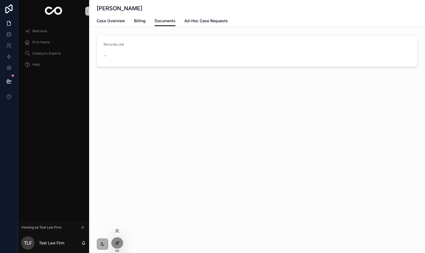
click at [119, 240] on div at bounding box center [117, 243] width 11 height 11
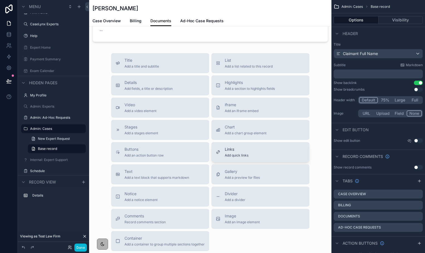
scroll to position [27, 0]
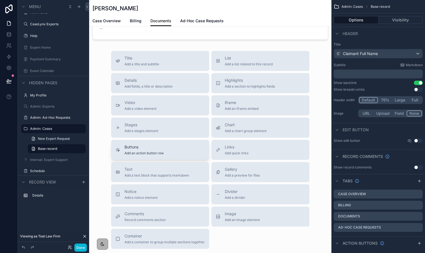
click at [148, 148] on span "Buttons" at bounding box center [143, 147] width 39 height 6
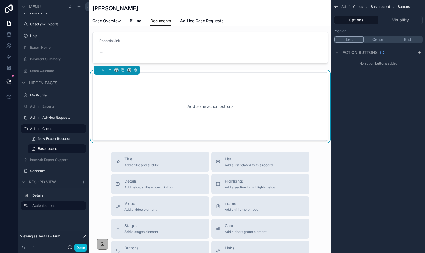
scroll to position [0, 0]
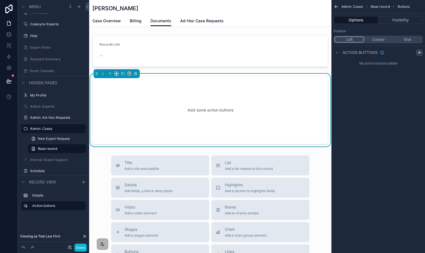
click at [419, 54] on icon "scrollable content" at bounding box center [419, 52] width 4 height 4
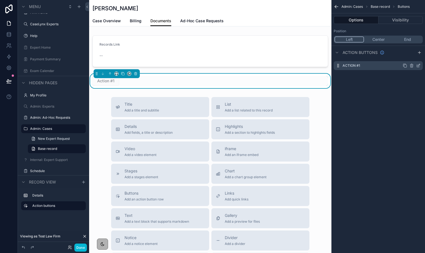
click at [418, 65] on icon "scrollable content" at bounding box center [419, 65] width 2 height 2
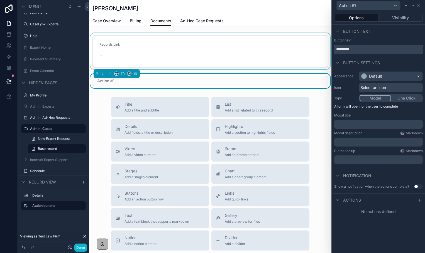
drag, startPoint x: 355, startPoint y: 50, endPoint x: 326, endPoint y: 44, distance: 29.3
click at [326, 45] on div "Action #1 Options Visibility Button text Button text ********* Button settings …" at bounding box center [212, 126] width 425 height 253
type input "*"
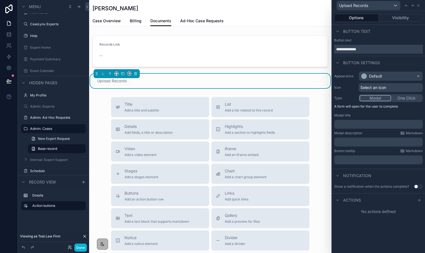
type input "**********"
click at [377, 88] on span "Select an icon" at bounding box center [373, 88] width 26 height 6
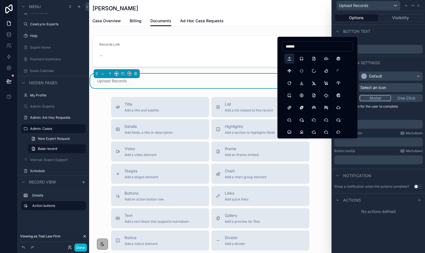
type input "******"
click at [288, 59] on button "Upload" at bounding box center [289, 59] width 10 height 10
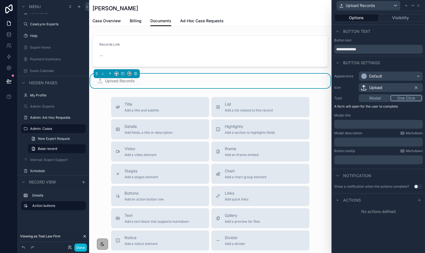
click at [401, 99] on button "One Click" at bounding box center [405, 98] width 31 height 6
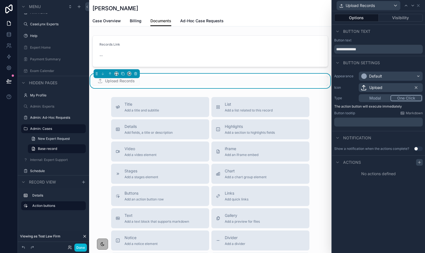
click at [418, 161] on icon at bounding box center [419, 162] width 4 height 4
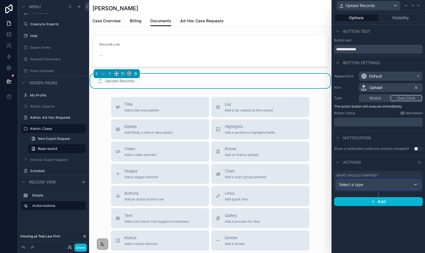
click at [380, 186] on div "Select a type" at bounding box center [379, 184] width 84 height 9
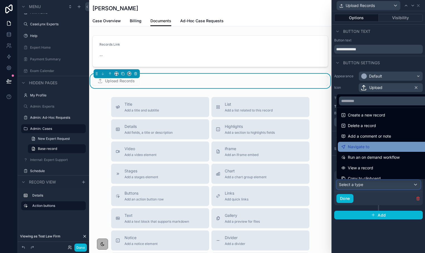
scroll to position [13, 0]
click at [364, 147] on span "Navigate to" at bounding box center [358, 147] width 21 height 7
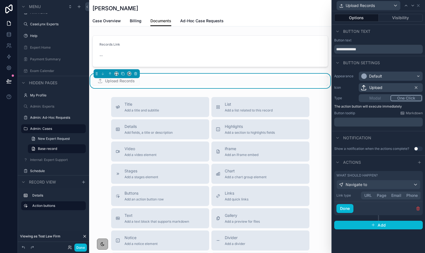
click at [369, 196] on button "URL" at bounding box center [368, 196] width 13 height 6
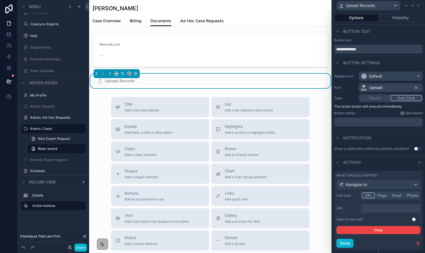
click at [391, 209] on p "﻿" at bounding box center [391, 209] width 56 height 6
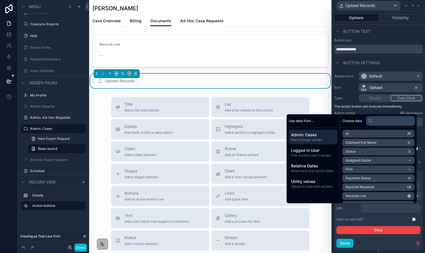
click at [371, 121] on input "text" at bounding box center [390, 121] width 48 height 9
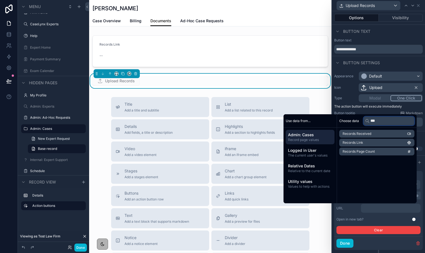
type input "***"
click at [368, 143] on li "Records Link" at bounding box center [376, 143] width 75 height 8
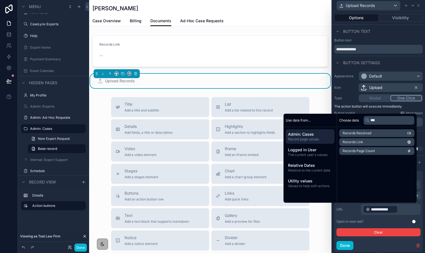
click at [390, 221] on div "Open in new tab? Use setting" at bounding box center [378, 222] width 84 height 4
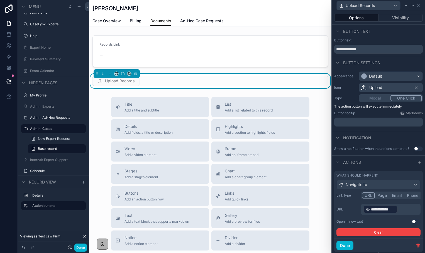
scroll to position [16, 0]
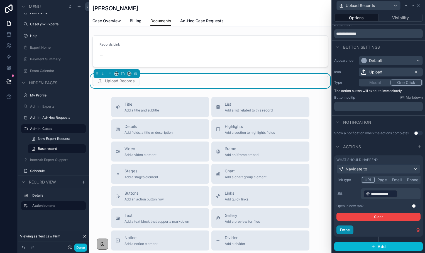
click at [338, 230] on button "Done" at bounding box center [344, 230] width 17 height 9
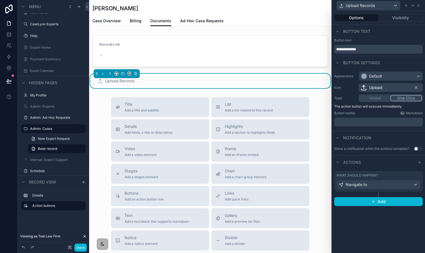
scroll to position [0, 0]
click at [111, 75] on icon "scrollable content" at bounding box center [110, 74] width 4 height 4
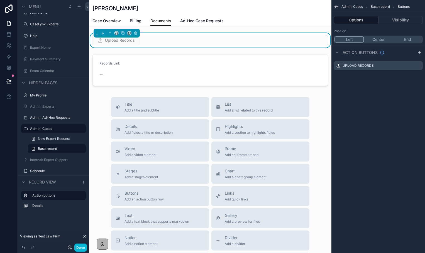
click at [111, 75] on div "scrollable content" at bounding box center [210, 70] width 242 height 36
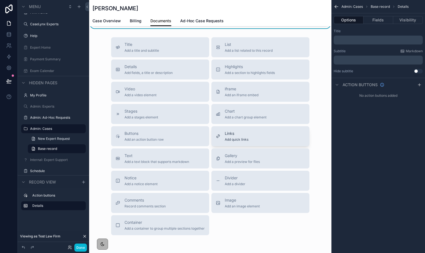
scroll to position [60, 0]
click at [261, 155] on div "Gallery Add a preview for files" at bounding box center [260, 158] width 89 height 11
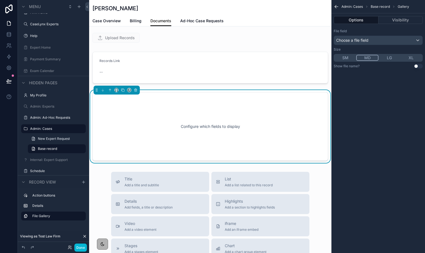
scroll to position [0, 0]
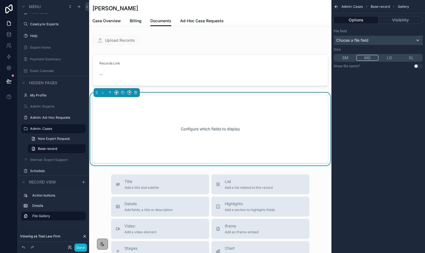
click at [356, 40] on span "Choose a file field" at bounding box center [352, 40] width 32 height 5
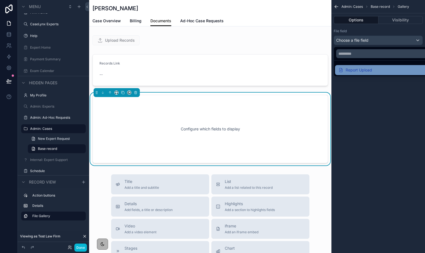
click at [351, 67] on div "Report Upload" at bounding box center [355, 70] width 34 height 7
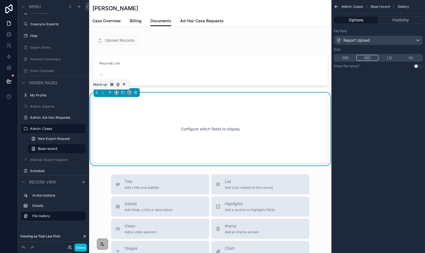
click at [109, 92] on icon "scrollable content" at bounding box center [110, 93] width 4 height 4
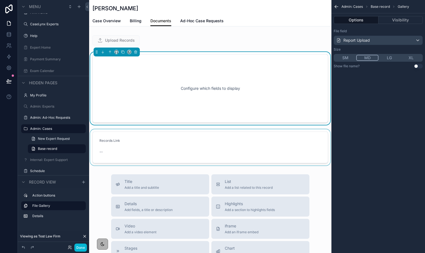
click at [110, 158] on div "scrollable content" at bounding box center [210, 147] width 242 height 36
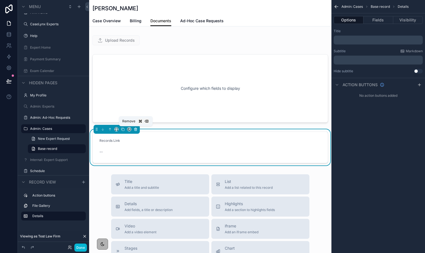
click at [136, 129] on icon "scrollable content" at bounding box center [135, 129] width 3 height 0
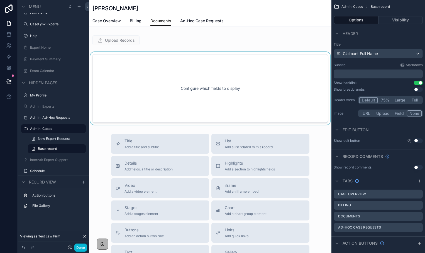
click at [259, 97] on div "scrollable content" at bounding box center [210, 88] width 242 height 73
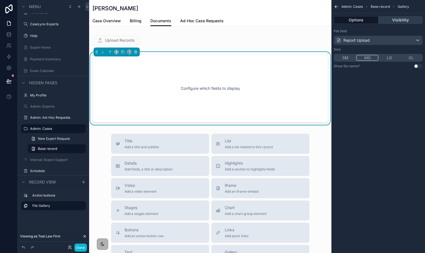
click at [400, 21] on button "Visibility" at bounding box center [400, 20] width 45 height 8
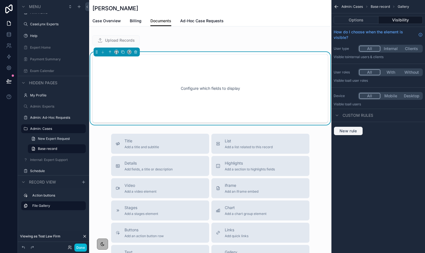
click at [343, 132] on span "New rule" at bounding box center [348, 131] width 22 height 5
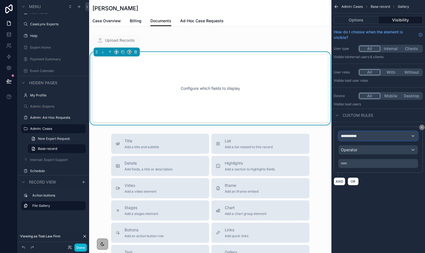
click at [343, 135] on span "**********" at bounding box center [351, 136] width 21 height 6
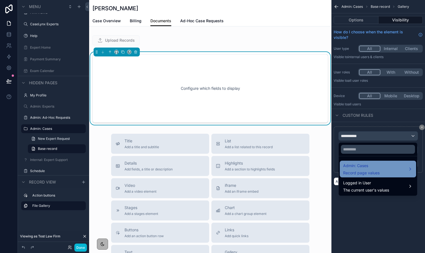
click at [355, 163] on span "Admin: Cases" at bounding box center [361, 166] width 36 height 7
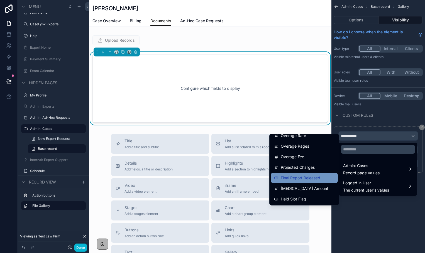
scroll to position [248, 0]
click at [307, 180] on span "Final Report Released" at bounding box center [301, 178] width 40 height 7
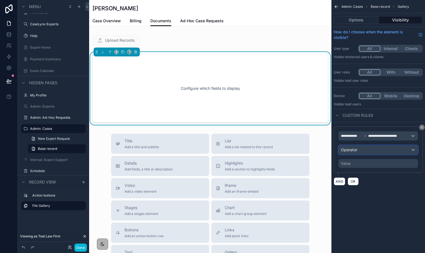
click at [359, 151] on div "Operator" at bounding box center [377, 150] width 79 height 9
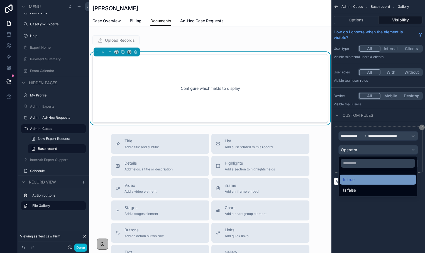
click at [357, 177] on div "Is true" at bounding box center [378, 179] width 70 height 7
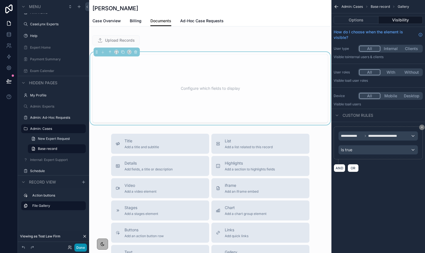
click at [81, 248] on button "Done" at bounding box center [80, 248] width 13 height 8
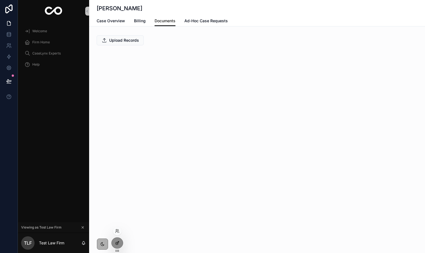
click at [117, 245] on div at bounding box center [117, 243] width 11 height 11
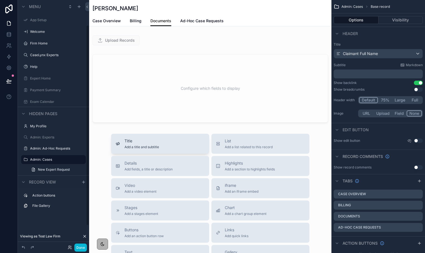
scroll to position [31, 0]
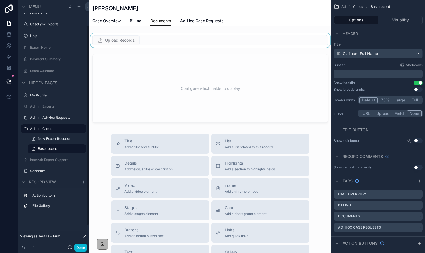
click at [158, 46] on div "scrollable content" at bounding box center [210, 40] width 242 height 14
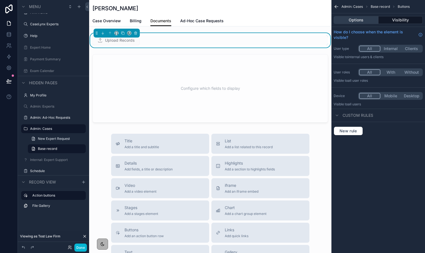
click at [360, 21] on button "Options" at bounding box center [355, 20] width 45 height 8
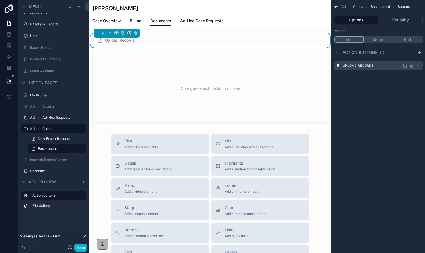
click at [416, 66] on icon "scrollable content" at bounding box center [418, 65] width 4 height 4
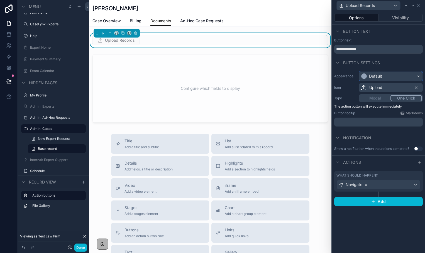
click at [409, 72] on div "Default" at bounding box center [390, 76] width 63 height 9
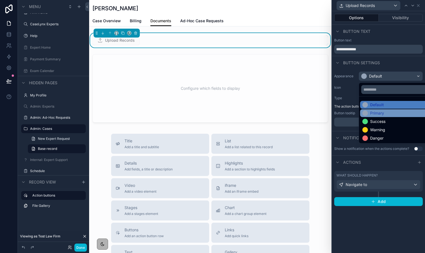
click at [388, 112] on div "Primary" at bounding box center [397, 113] width 70 height 6
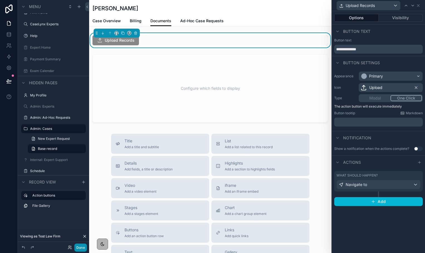
click at [82, 248] on button "Done" at bounding box center [80, 248] width 13 height 8
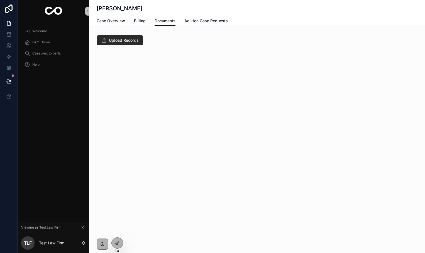
click at [107, 40] on button "Upload Records" at bounding box center [120, 40] width 46 height 10
click at [112, 23] on span "Case Overview" at bounding box center [111, 21] width 28 height 6
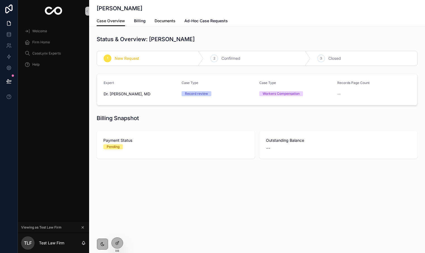
click at [159, 25] on link "Documents" at bounding box center [164, 21] width 21 height 11
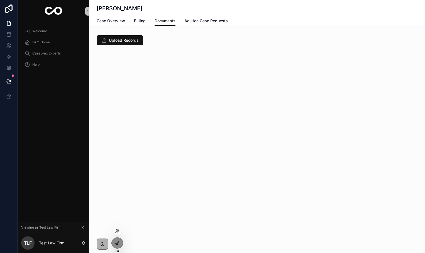
click at [119, 245] on icon at bounding box center [117, 243] width 4 height 4
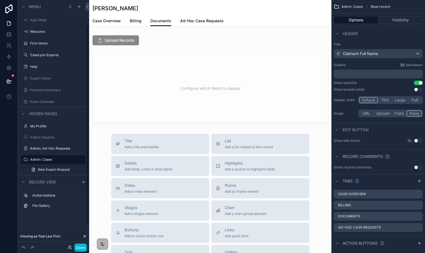
scroll to position [31, 0]
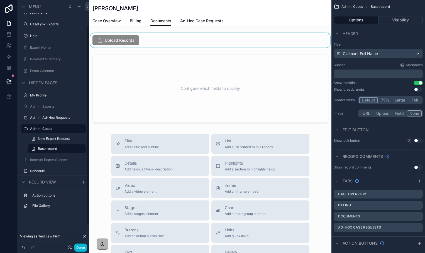
click at [155, 44] on div "scrollable content" at bounding box center [210, 40] width 242 height 14
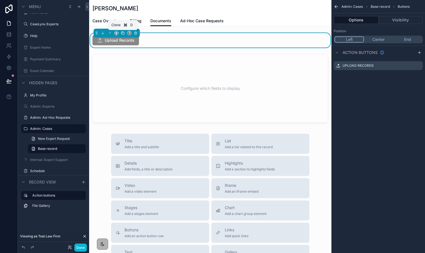
click at [124, 34] on icon "scrollable content" at bounding box center [123, 33] width 4 height 4
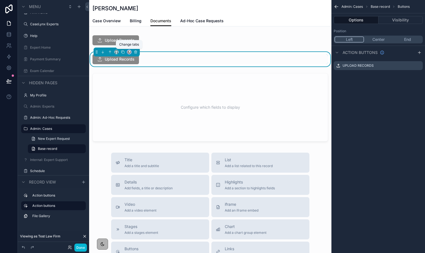
click at [129, 53] on icon "scrollable content" at bounding box center [129, 52] width 2 height 2
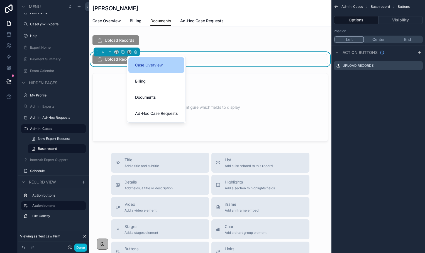
click at [137, 61] on div "Case Overview" at bounding box center [156, 65] width 56 height 16
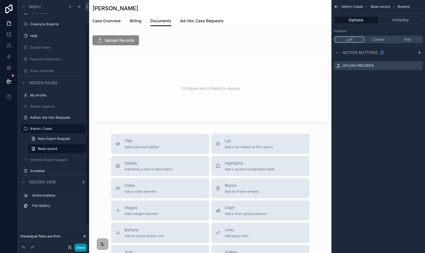
click at [80, 249] on button "Done" at bounding box center [80, 248] width 13 height 8
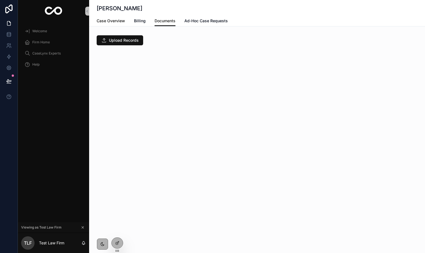
click at [115, 19] on span "Case Overview" at bounding box center [111, 21] width 28 height 6
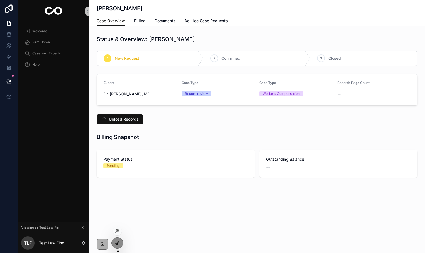
click at [122, 244] on div at bounding box center [117, 243] width 11 height 11
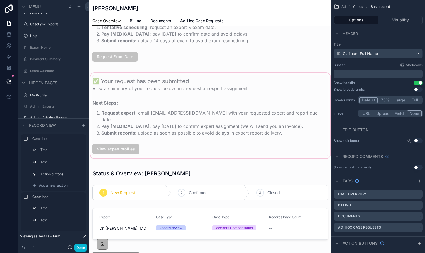
scroll to position [122, 0]
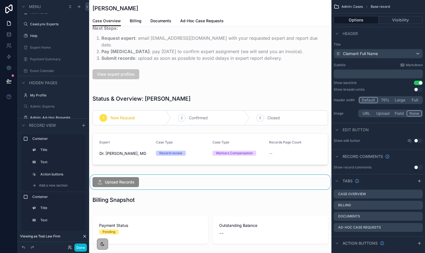
click at [149, 175] on div "scrollable content" at bounding box center [210, 182] width 242 height 14
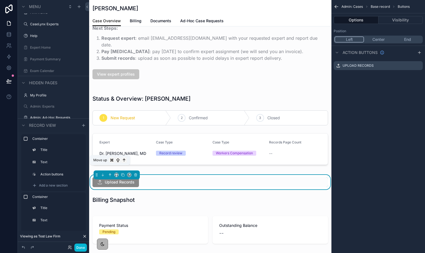
click at [111, 173] on icon "scrollable content" at bounding box center [110, 175] width 4 height 4
click at [109, 173] on icon "scrollable content" at bounding box center [110, 175] width 4 height 4
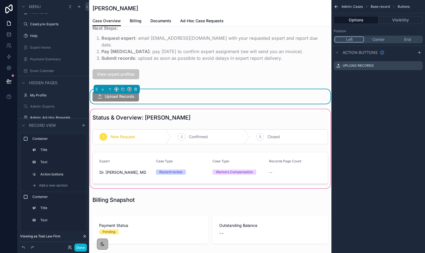
scroll to position [0, 0]
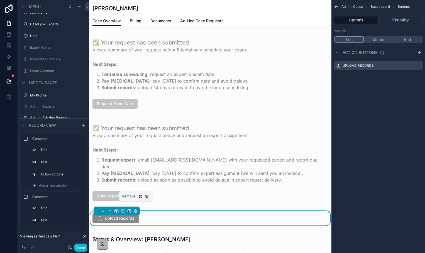
click at [136, 209] on icon "scrollable content" at bounding box center [136, 211] width 4 height 4
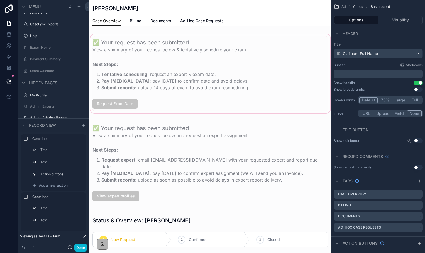
click at [147, 95] on div "scrollable content" at bounding box center [210, 73] width 242 height 81
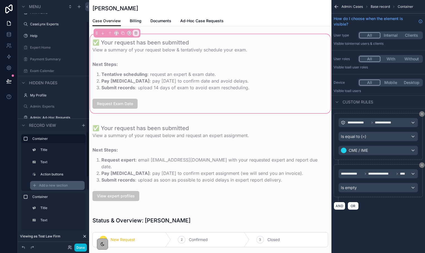
click at [54, 186] on span "Add a new section" at bounding box center [53, 185] width 29 height 4
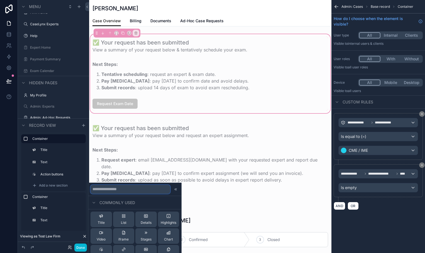
click at [108, 188] on input "text" at bounding box center [130, 189] width 80 height 9
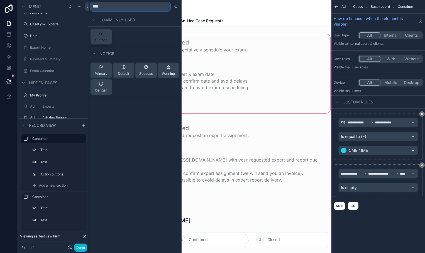
type input "****"
click at [102, 31] on button "Buttons" at bounding box center [100, 37] width 21 height 16
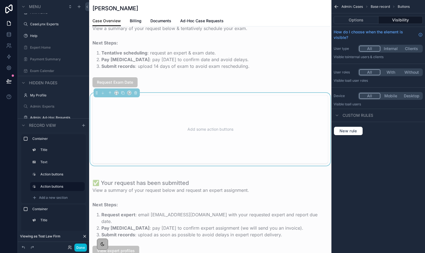
scroll to position [24, 0]
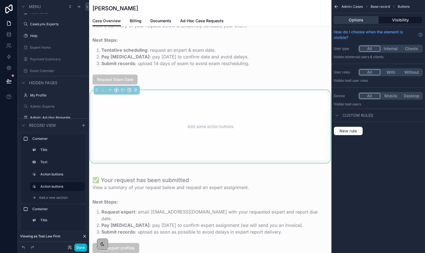
click at [358, 23] on button "Options" at bounding box center [355, 20] width 45 height 8
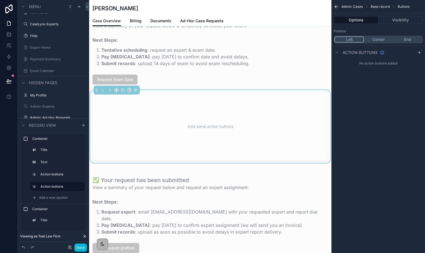
click at [384, 38] on button "Center" at bounding box center [378, 39] width 29 height 6
click at [404, 40] on button "End" at bounding box center [407, 39] width 29 height 6
click at [136, 90] on icon "scrollable content" at bounding box center [136, 90] width 4 height 4
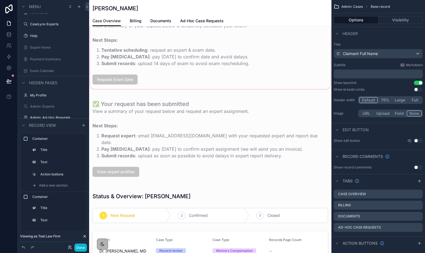
click at [148, 82] on div "scrollable content" at bounding box center [210, 49] width 242 height 81
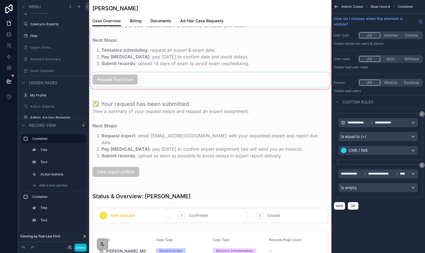
click at [142, 83] on div "scrollable content" at bounding box center [210, 79] width 242 height 14
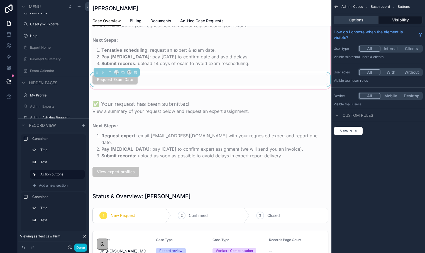
click at [358, 20] on button "Options" at bounding box center [355, 20] width 45 height 8
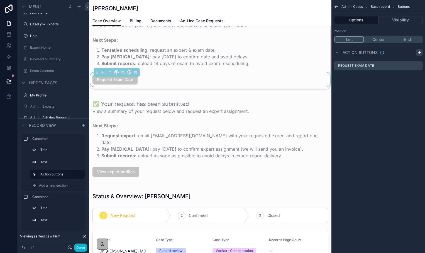
click at [419, 52] on icon "scrollable content" at bounding box center [419, 52] width 4 height 4
click at [418, 78] on icon "scrollable content" at bounding box center [418, 77] width 4 height 4
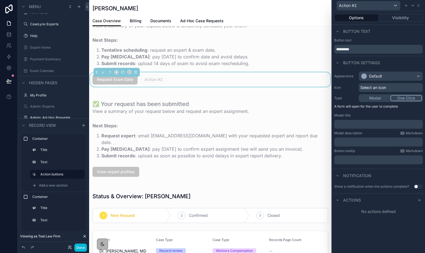
click at [402, 98] on button "One Click" at bounding box center [405, 98] width 31 height 6
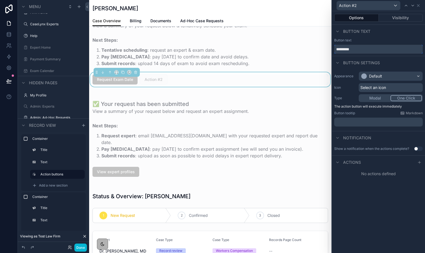
click at [358, 46] on input "*********" at bounding box center [378, 49] width 89 height 9
drag, startPoint x: 358, startPoint y: 49, endPoint x: 334, endPoint y: 48, distance: 24.5
click at [334, 48] on input "*********" at bounding box center [378, 49] width 89 height 9
type input "**********"
click at [369, 77] on div "Default" at bounding box center [375, 76] width 13 height 6
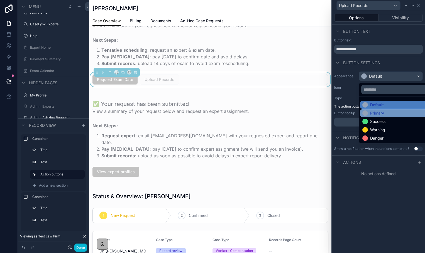
click at [375, 112] on div "Primary" at bounding box center [377, 113] width 14 height 6
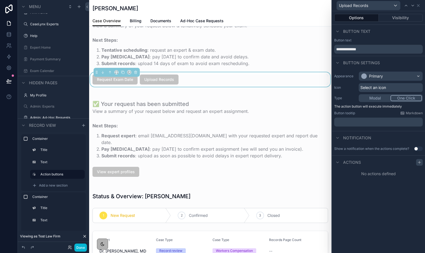
click at [419, 163] on icon at bounding box center [419, 162] width 4 height 4
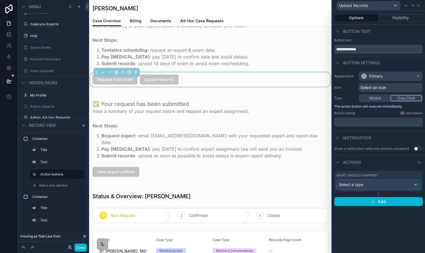
click at [382, 184] on div "Select a type" at bounding box center [379, 184] width 84 height 9
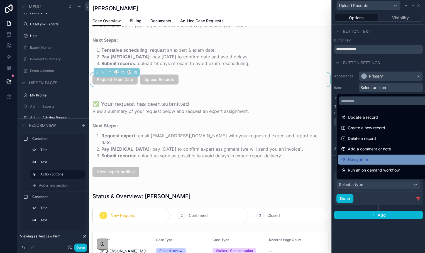
click at [367, 157] on span "Navigate to" at bounding box center [358, 159] width 21 height 7
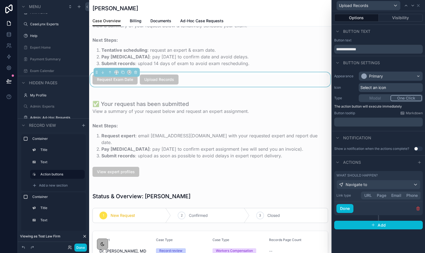
click at [368, 193] on button "URL" at bounding box center [368, 196] width 13 height 6
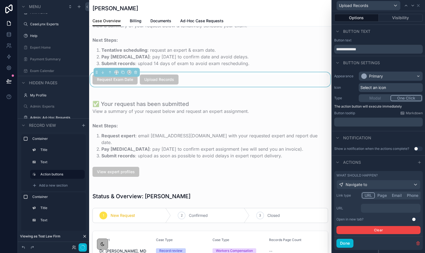
click at [370, 208] on p "﻿" at bounding box center [391, 209] width 56 height 6
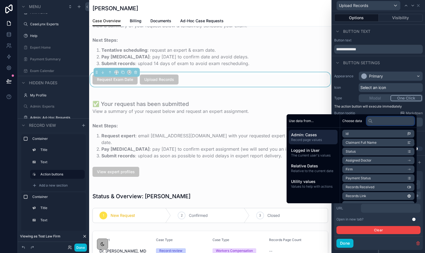
click at [378, 122] on input "text" at bounding box center [390, 121] width 48 height 9
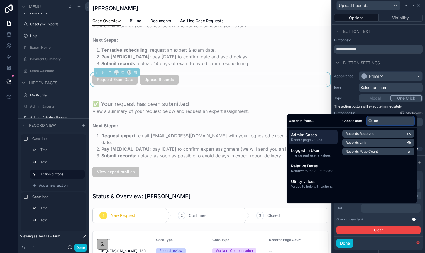
type input "***"
click at [370, 142] on li "Records Link" at bounding box center [378, 143] width 72 height 8
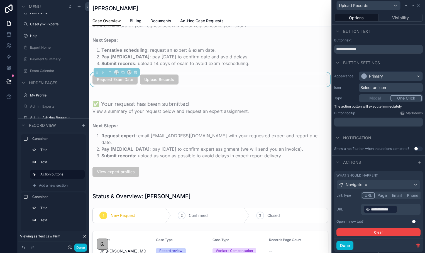
click at [372, 220] on div "Open in new tab? Use setting" at bounding box center [378, 222] width 84 height 4
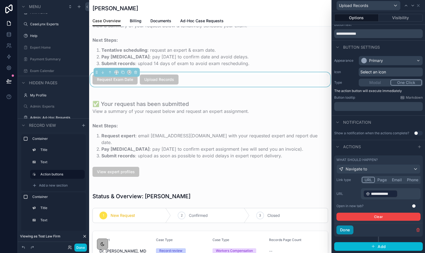
click at [347, 230] on button "Done" at bounding box center [344, 230] width 17 height 9
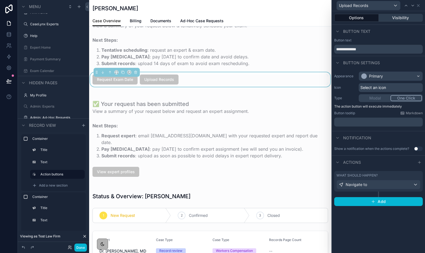
click at [401, 17] on button "Visibility" at bounding box center [401, 18] width 44 height 8
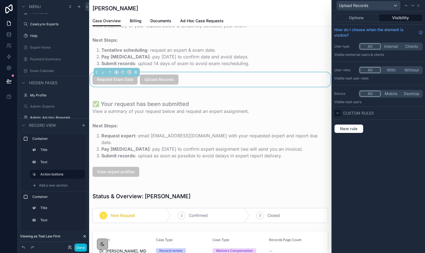
click at [339, 113] on icon at bounding box center [337, 113] width 4 height 4
click at [339, 114] on icon at bounding box center [337, 113] width 4 height 4
click at [340, 130] on span "New rule" at bounding box center [349, 128] width 22 height 5
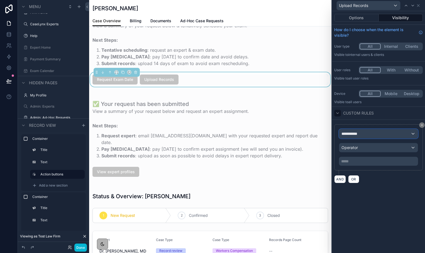
click at [346, 135] on span "**********" at bounding box center [351, 134] width 21 height 6
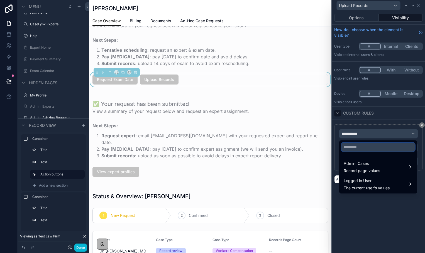
click at [350, 148] on input "text" at bounding box center [377, 147] width 73 height 9
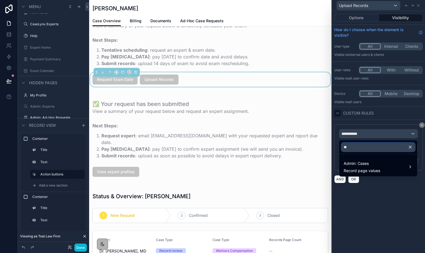
type input "*"
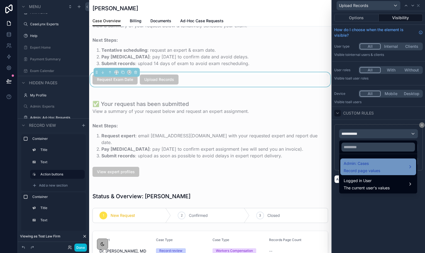
click at [395, 164] on div "Admin: Cases Record page values" at bounding box center [377, 166] width 69 height 13
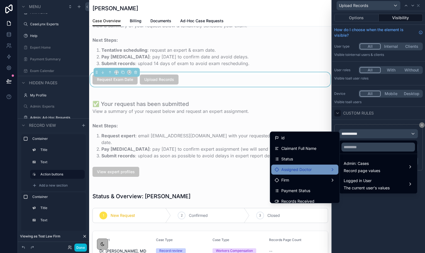
scroll to position [41, 0]
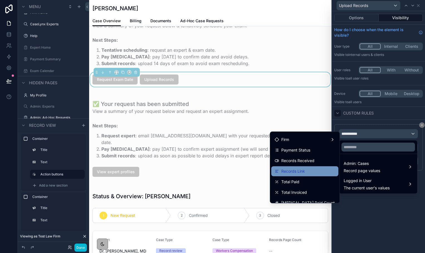
click at [309, 173] on div "Records Link" at bounding box center [304, 171] width 60 height 7
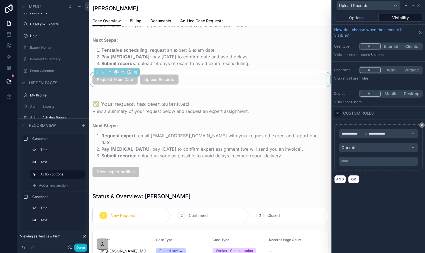
click at [367, 153] on div "**********" at bounding box center [378, 147] width 79 height 37
click at [364, 148] on div "Operator" at bounding box center [378, 147] width 78 height 9
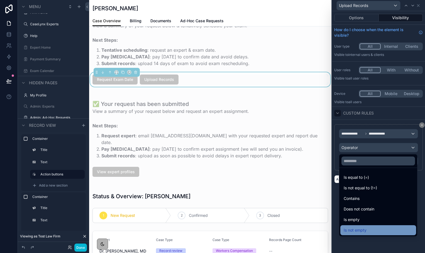
click at [360, 228] on span "Is not empty" at bounding box center [354, 230] width 23 height 7
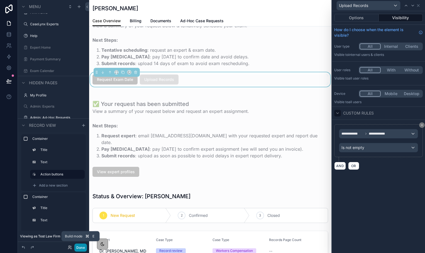
click at [81, 248] on button "Done" at bounding box center [80, 248] width 13 height 8
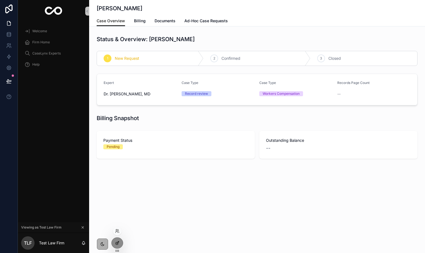
click at [119, 244] on icon at bounding box center [117, 243] width 4 height 4
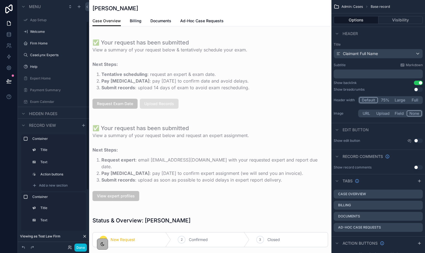
scroll to position [31, 0]
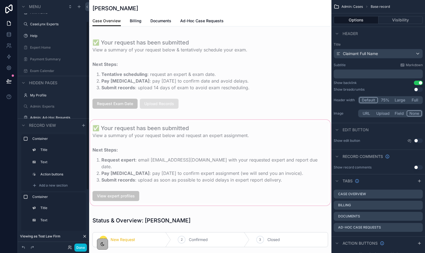
click at [144, 155] on div "scrollable content" at bounding box center [210, 163] width 242 height 88
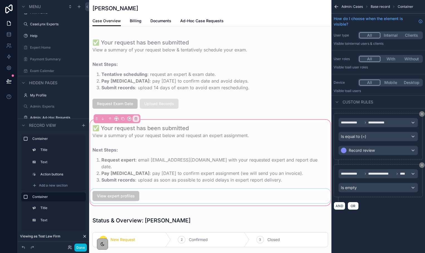
click at [149, 190] on div "scrollable content" at bounding box center [210, 196] width 242 height 14
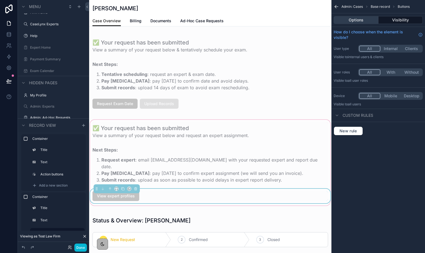
click at [363, 19] on button "Options" at bounding box center [355, 20] width 45 height 8
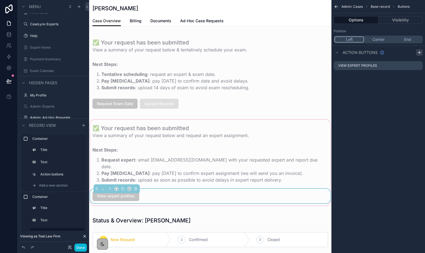
click at [420, 53] on icon "scrollable content" at bounding box center [419, 52] width 4 height 4
click at [418, 77] on icon "scrollable content" at bounding box center [419, 76] width 2 height 2
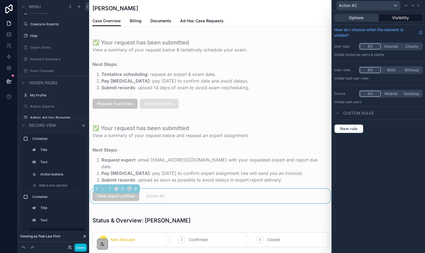
click at [365, 18] on button "Options" at bounding box center [356, 18] width 45 height 8
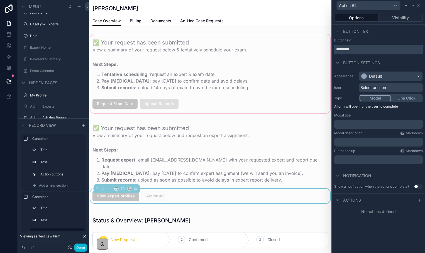
drag, startPoint x: 359, startPoint y: 48, endPoint x: 325, endPoint y: 45, distance: 33.8
click at [325, 45] on div "Action #2 Options Visibility Button text Button text ********* Button settings …" at bounding box center [212, 126] width 425 height 253
type input "**********"
click at [369, 77] on div "Default" at bounding box center [375, 76] width 13 height 6
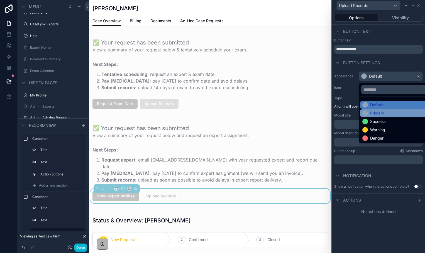
click at [372, 113] on div "Primary" at bounding box center [377, 113] width 14 height 6
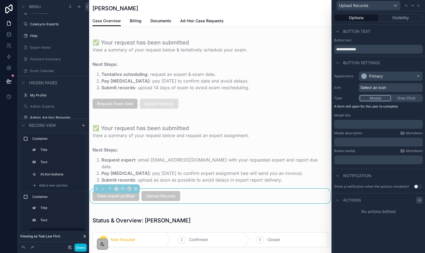
click at [418, 200] on icon at bounding box center [419, 200] width 3 height 0
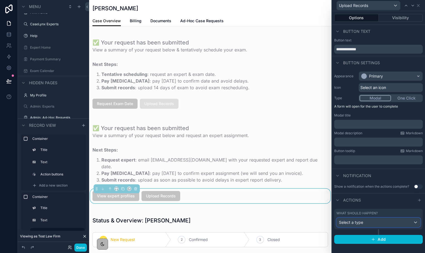
click at [390, 222] on div "Select a type" at bounding box center [379, 222] width 84 height 9
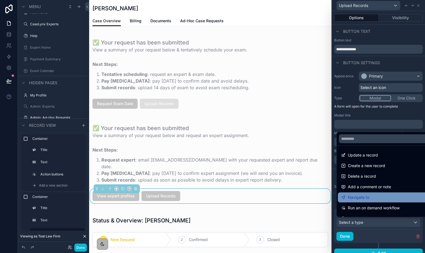
click at [379, 198] on div "Navigate to" at bounding box center [384, 197] width 87 height 7
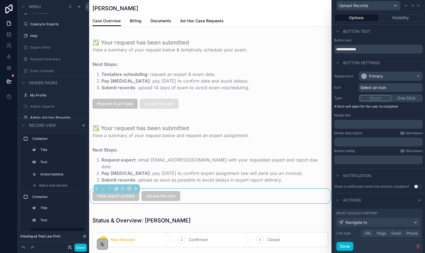
scroll to position [0, 0]
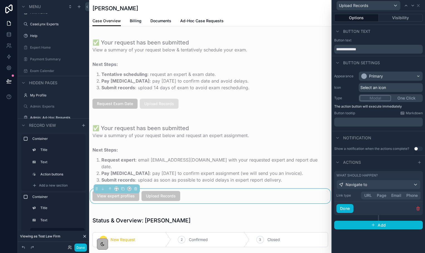
click at [368, 196] on button "URL" at bounding box center [368, 196] width 13 height 6
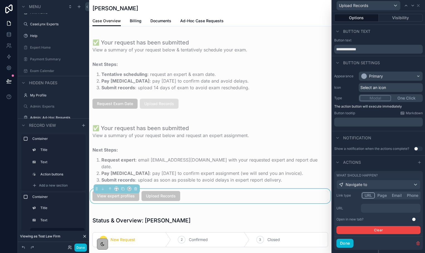
click at [370, 208] on p "﻿" at bounding box center [391, 209] width 56 height 6
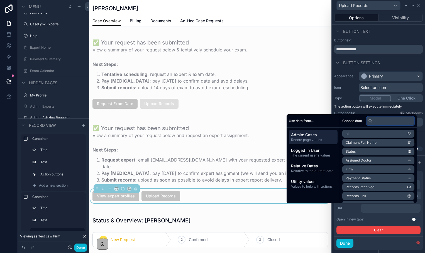
click at [372, 122] on input "text" at bounding box center [390, 121] width 48 height 9
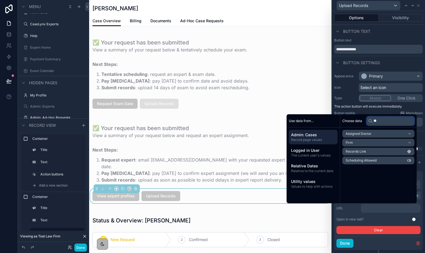
type input "**"
click at [373, 154] on li "Records Link" at bounding box center [378, 152] width 72 height 8
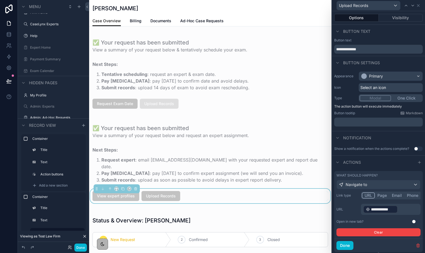
click at [379, 222] on div "Open in new tab? Use setting" at bounding box center [378, 222] width 84 height 4
click at [391, 18] on button "Visibility" at bounding box center [401, 18] width 44 height 8
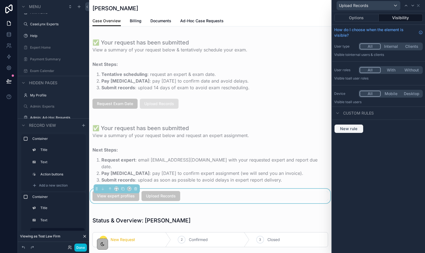
click at [347, 127] on span "New rule" at bounding box center [349, 128] width 22 height 5
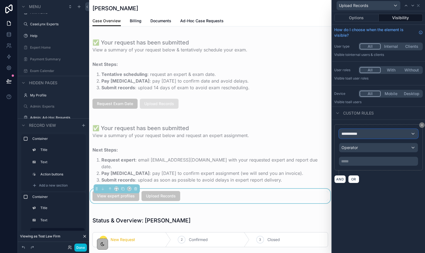
click at [375, 135] on div "**********" at bounding box center [378, 133] width 78 height 9
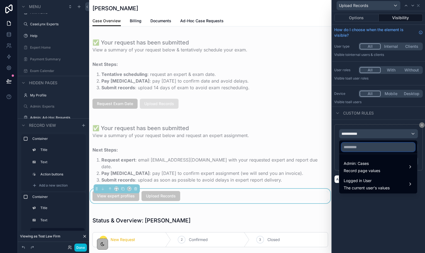
click at [372, 147] on input "text" at bounding box center [377, 147] width 73 height 9
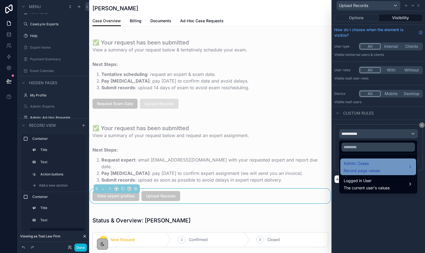
click at [373, 169] on span "Record page values" at bounding box center [361, 171] width 36 height 6
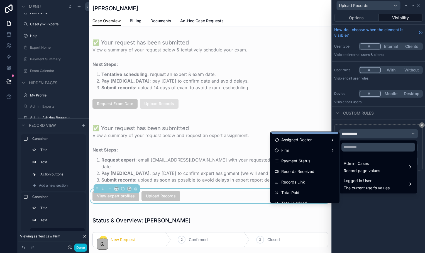
scroll to position [30, 0]
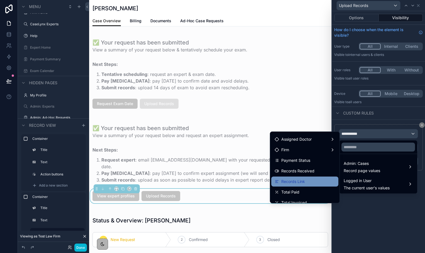
click at [298, 182] on span "Records Link" at bounding box center [293, 181] width 24 height 7
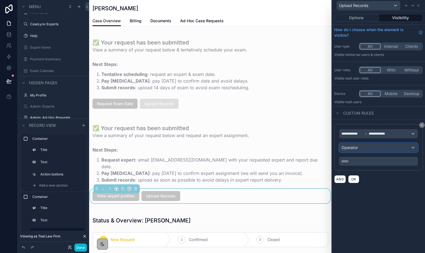
click at [360, 148] on div "Operator" at bounding box center [378, 147] width 78 height 9
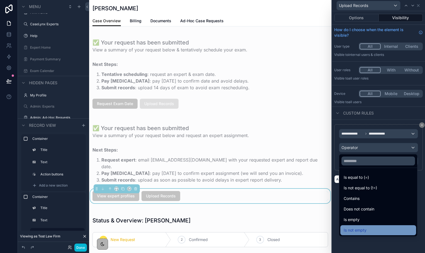
click at [368, 228] on div "Is not empty" at bounding box center [377, 230] width 69 height 7
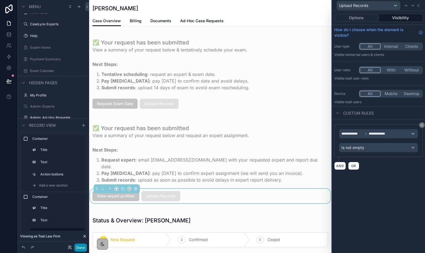
click at [83, 247] on button "Done" at bounding box center [80, 248] width 13 height 8
